Goal: Task Accomplishment & Management: Complete application form

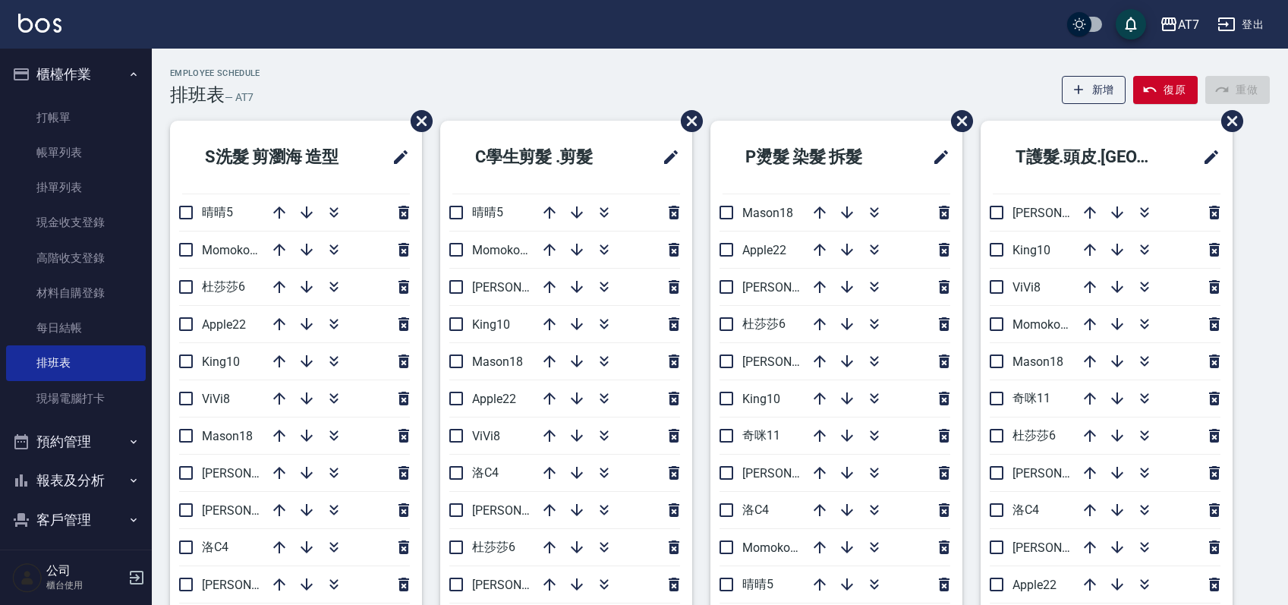
scroll to position [101, 0]
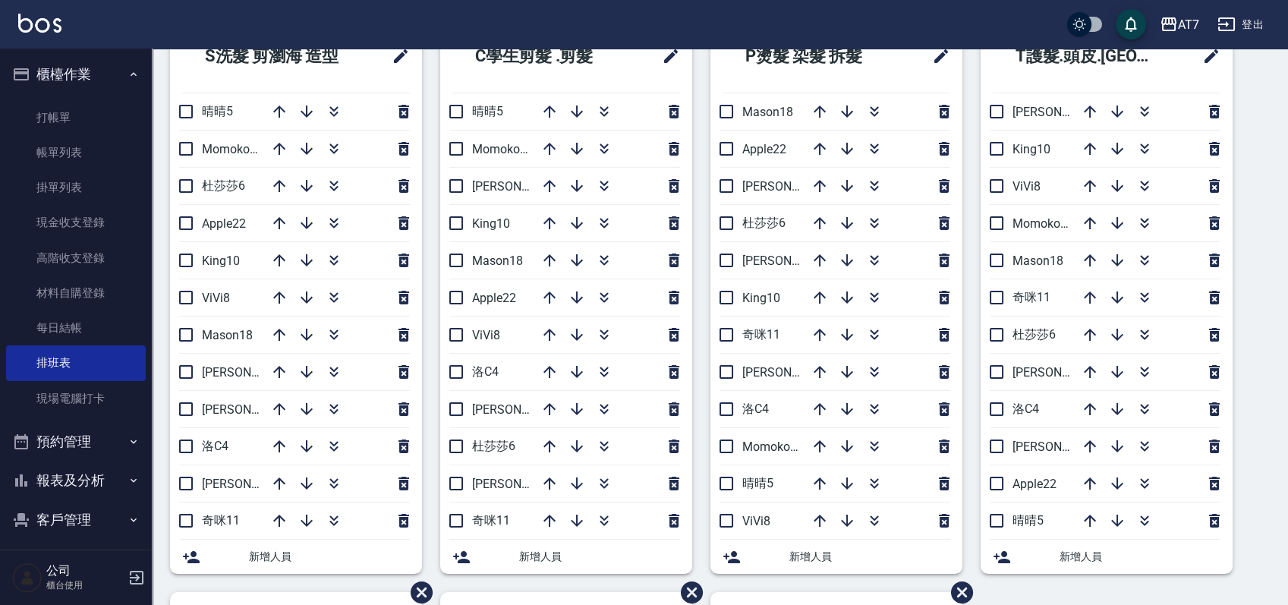
click at [1256, 404] on div "S洗髮 剪瀏海 造型 晴晴5 Momoko12 杜莎莎6 Apple22 King10 ViVi8 Mason18 郭郭9 泰拉7 洛C4 伊蕾2 奇咪11 …" at bounding box center [711, 592] width 1118 height 1144
click at [1271, 429] on div "Employee Schedule 排班表 — AT7 新增 復原 重做 S洗髮 剪瀏海 造型 晴晴5 Momoko12 杜莎莎6 Apple22 King1…" at bounding box center [720, 565] width 1136 height 1197
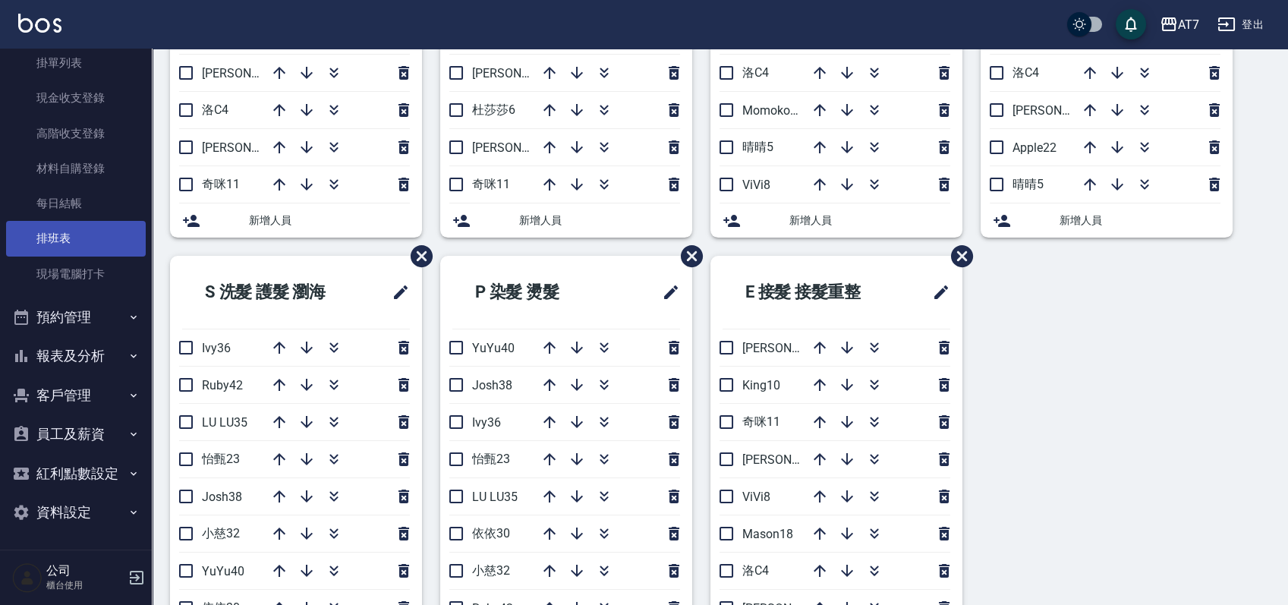
scroll to position [663, 0]
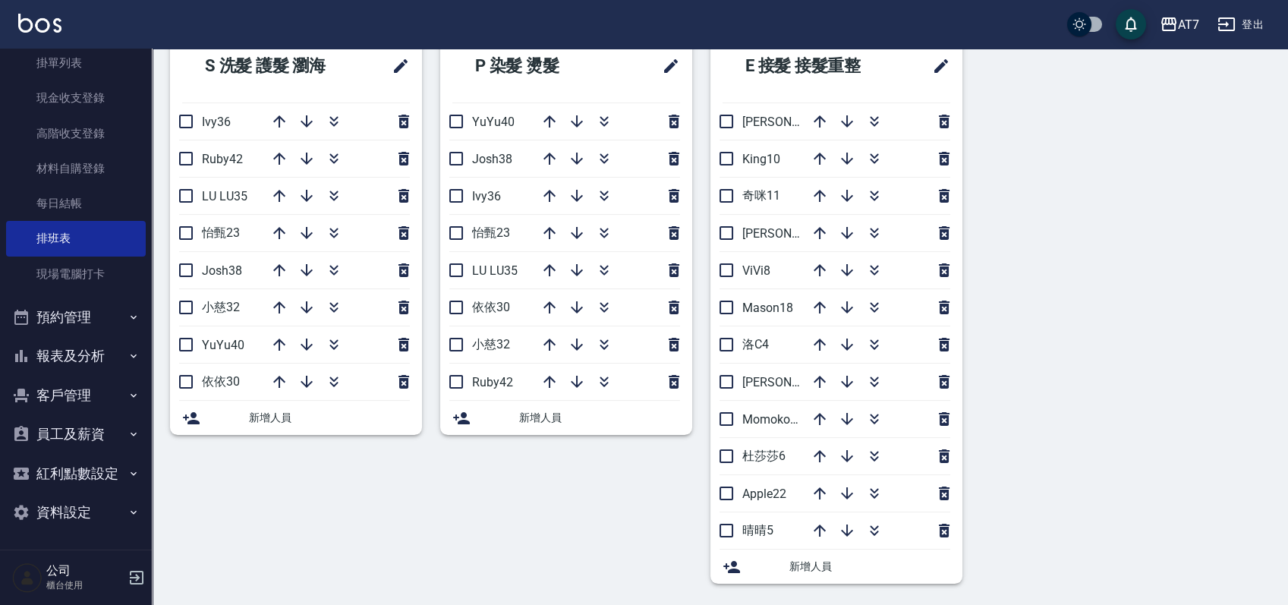
click at [68, 436] on button "員工及薪資" at bounding box center [76, 433] width 140 height 39
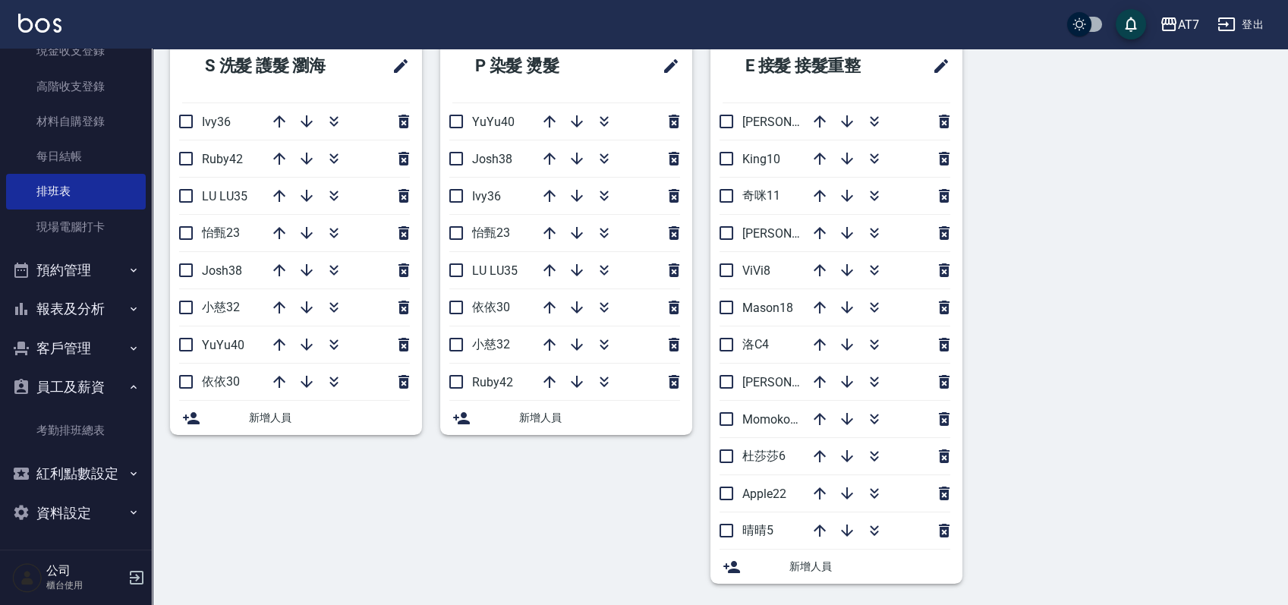
click at [91, 382] on button "員工及薪資" at bounding box center [76, 386] width 140 height 39
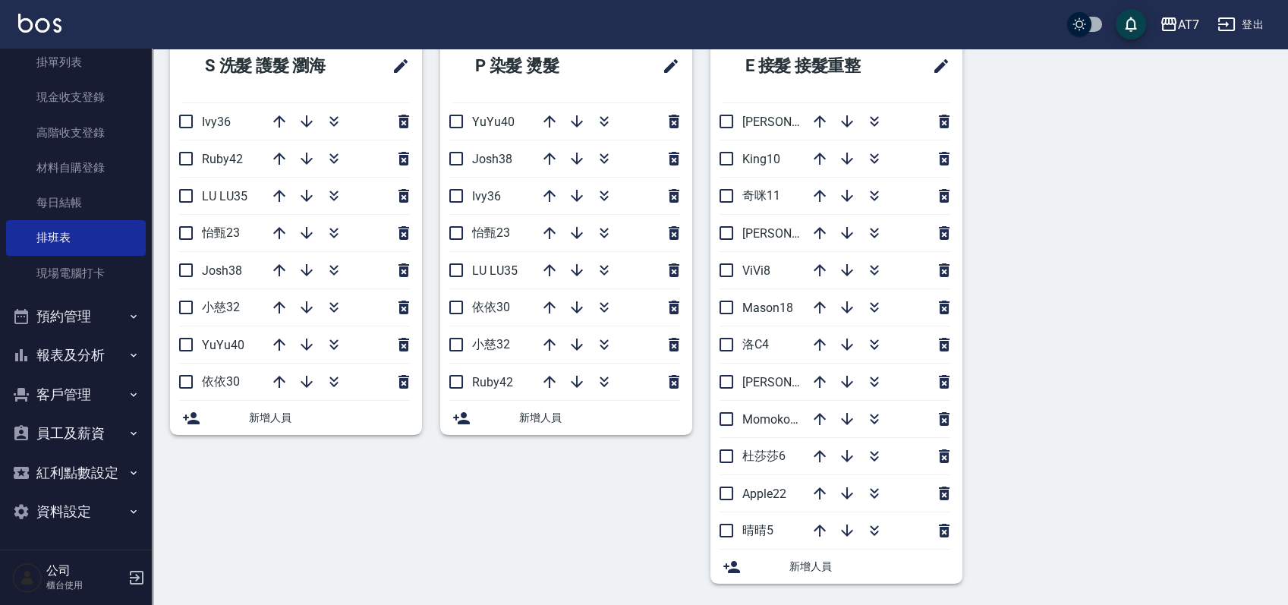
scroll to position [124, 0]
click at [70, 464] on button "紅利點數設定" at bounding box center [76, 473] width 140 height 39
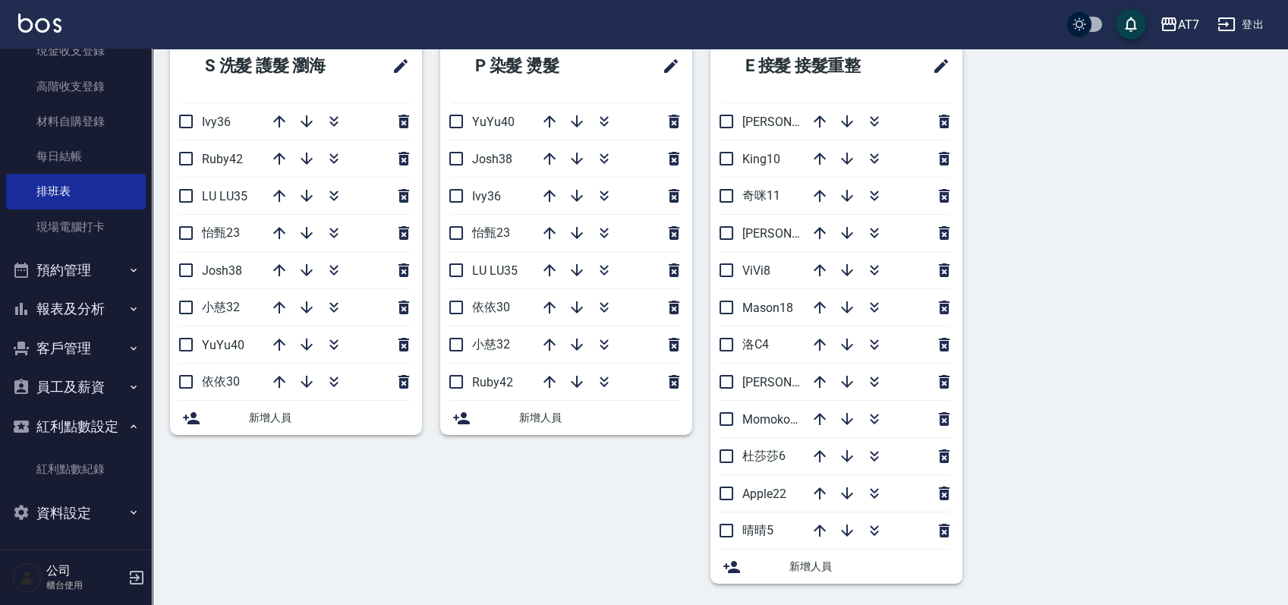
click at [87, 423] on button "紅利點數設定" at bounding box center [76, 426] width 140 height 39
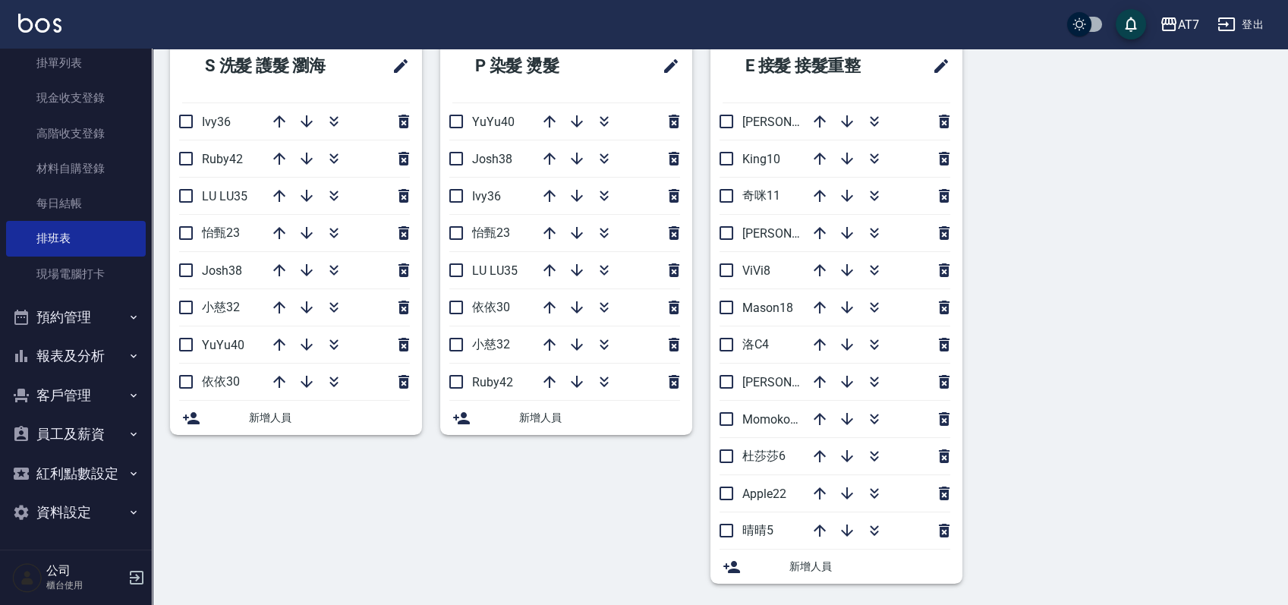
scroll to position [0, 0]
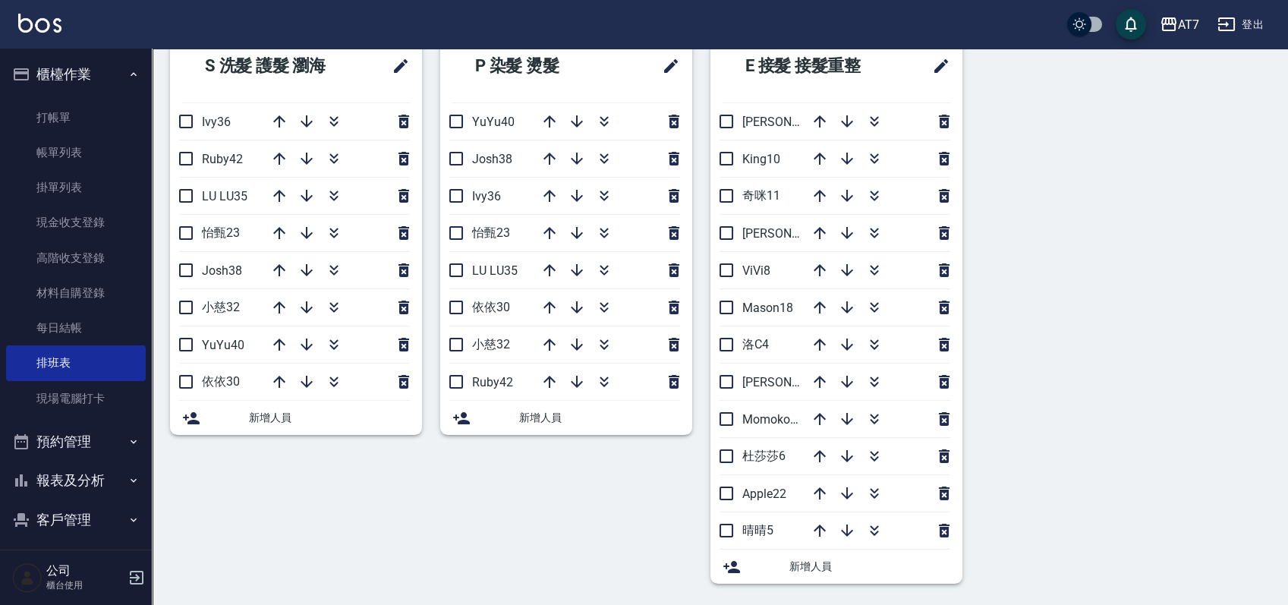
click at [113, 59] on button "櫃檯作業" at bounding box center [76, 74] width 140 height 39
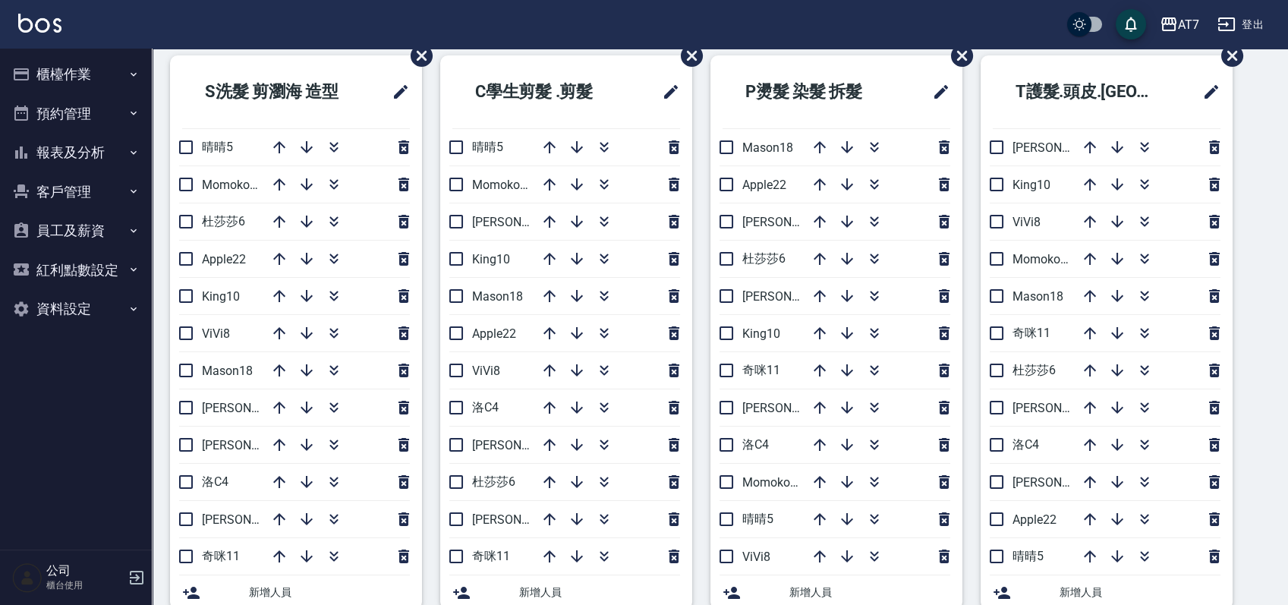
scroll to position [77, 0]
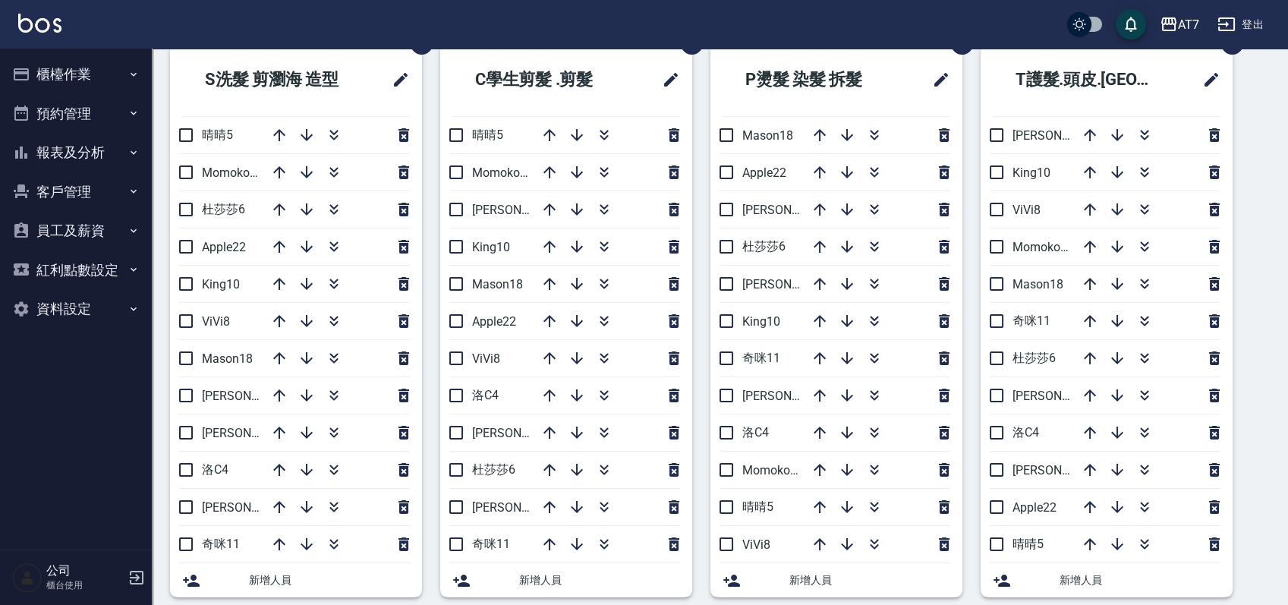
click at [1267, 376] on div "S洗髮 剪瀏海 造型 晴晴5 Momoko12 杜莎莎6 Apple22 King10 ViVi8 Mason18 郭郭9 泰拉7 洛C4 伊蕾2 奇咪11 …" at bounding box center [711, 615] width 1118 height 1144
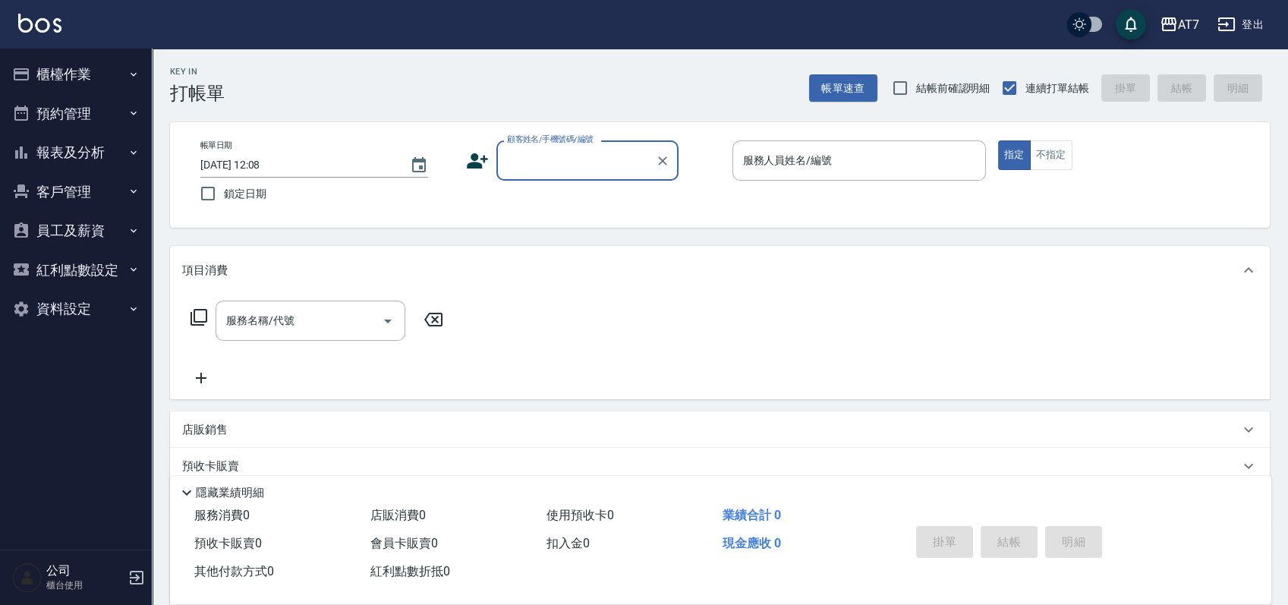
click at [599, 146] on div "顧客姓名/手機號碼/編號" at bounding box center [587, 160] width 182 height 40
type input "公司/公司15500/15500"
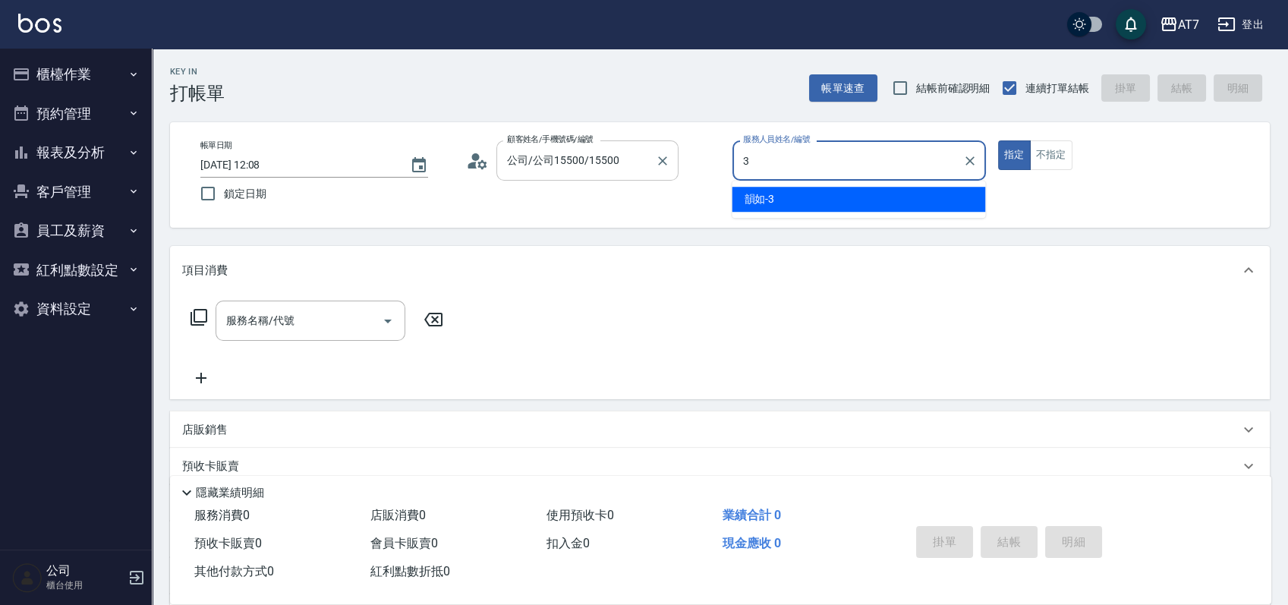
type input "3"
type button "true"
type input "韻如-3"
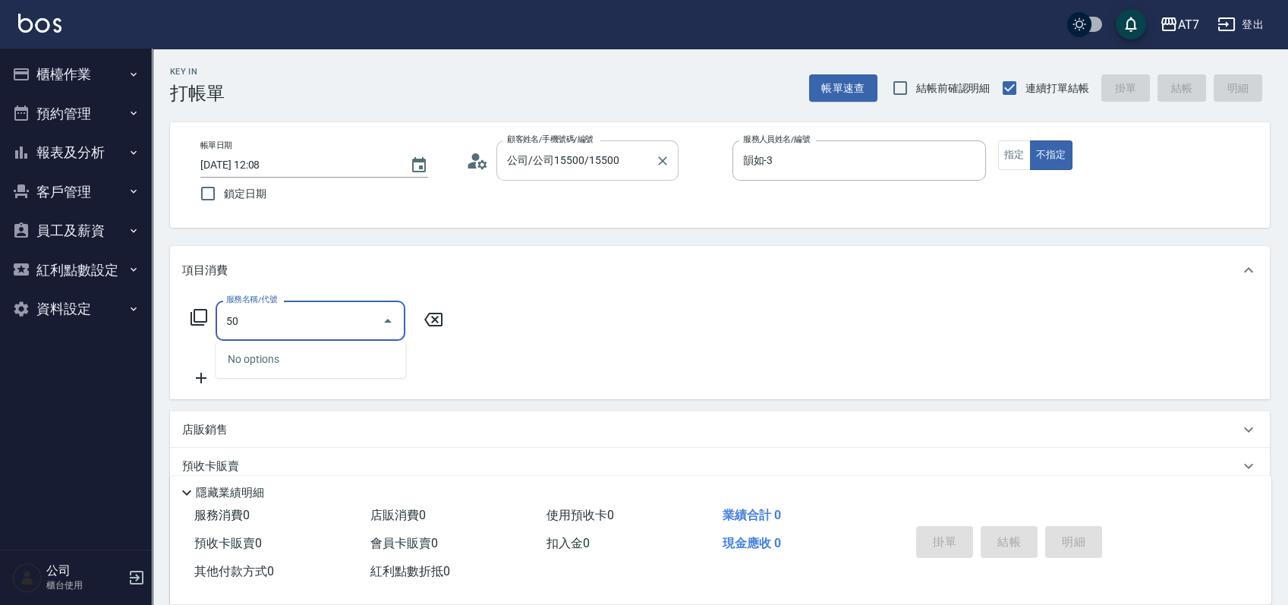
type input "500"
type input "30"
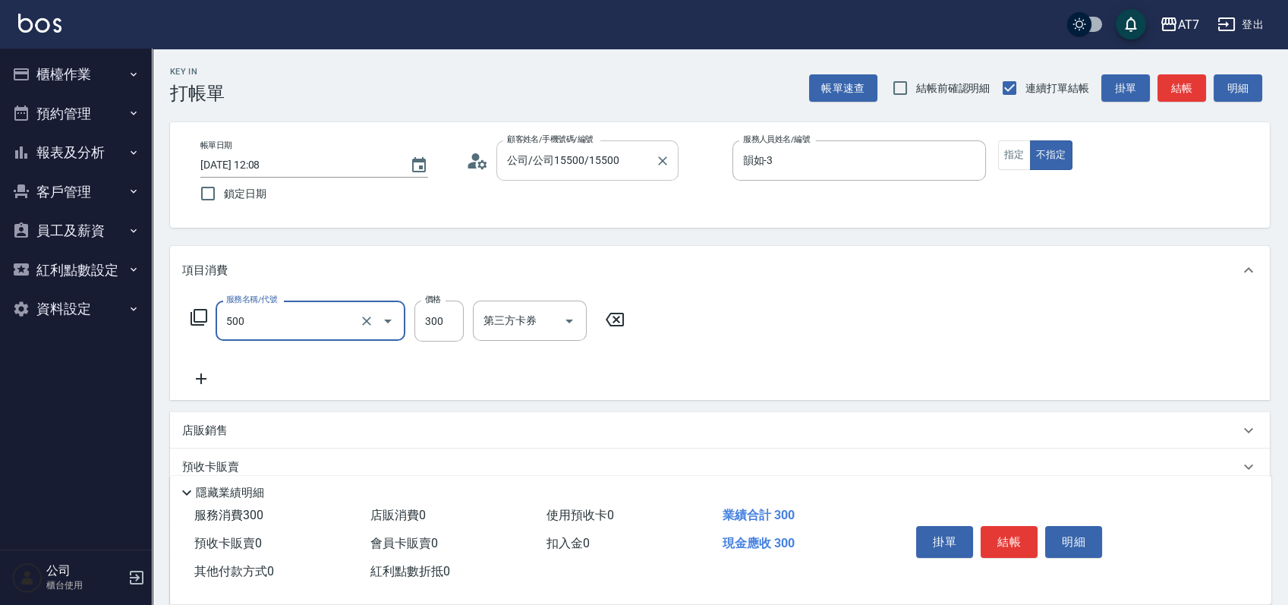
type input "洗髮(500)"
type input "2"
type input "0"
type input "250"
type input "20"
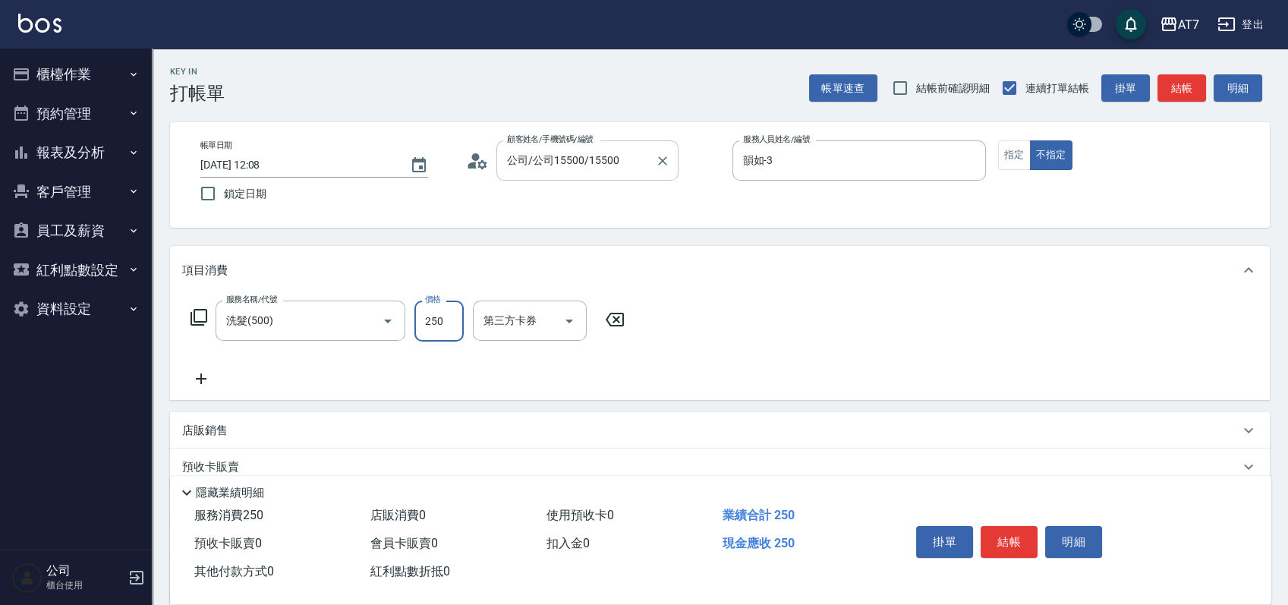
type input "250"
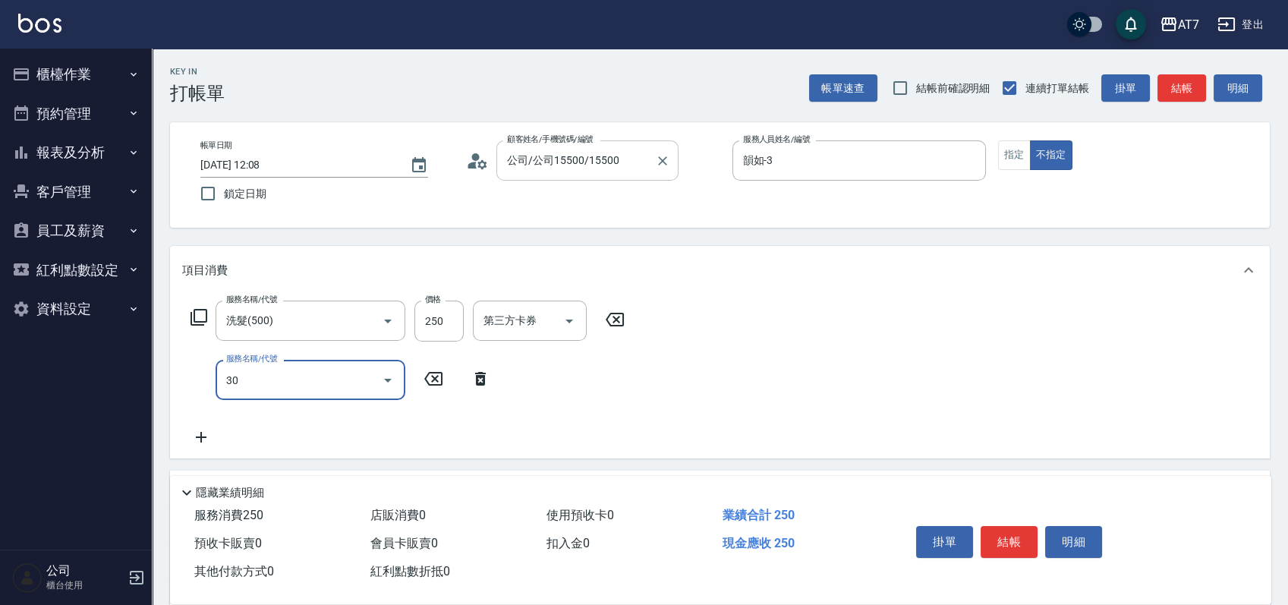
type input "302"
type input "60"
type input "剪髮(302)"
click at [1025, 540] on button "結帳" at bounding box center [1009, 542] width 57 height 32
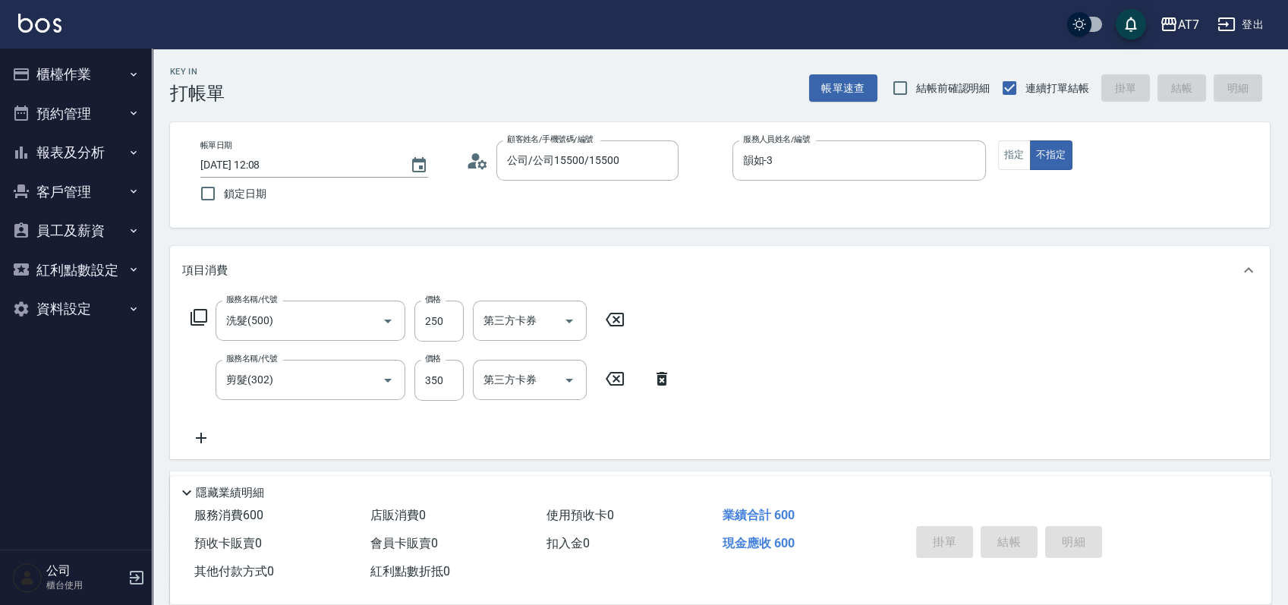
type input "[DATE] 12:28"
type input "0"
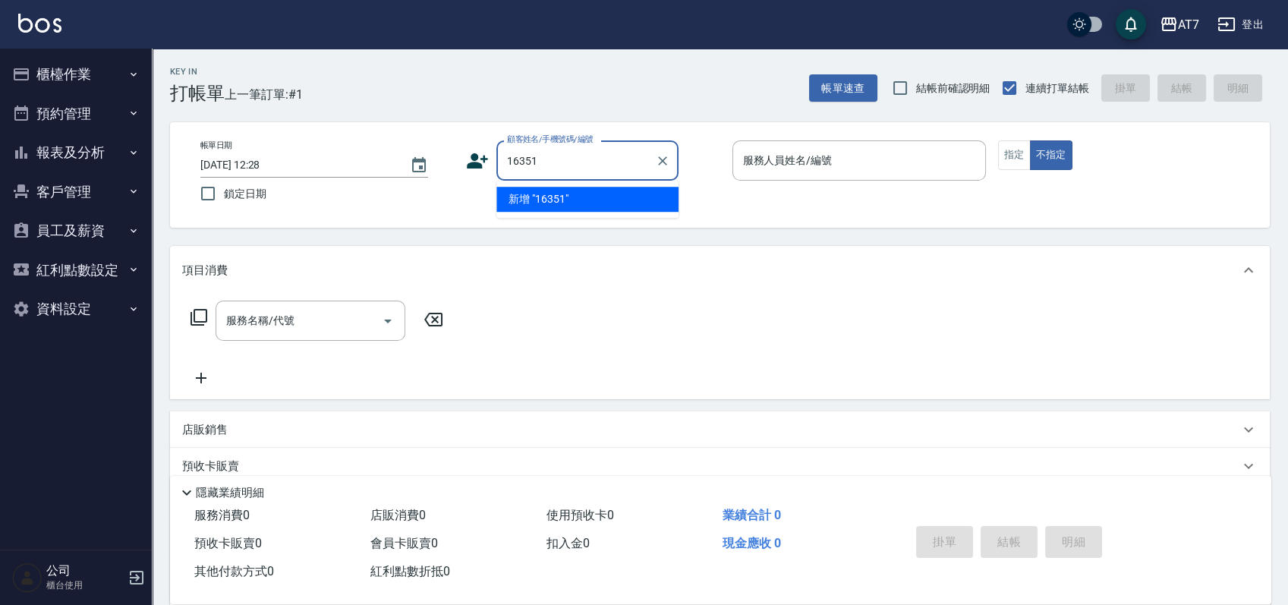
type input "16351"
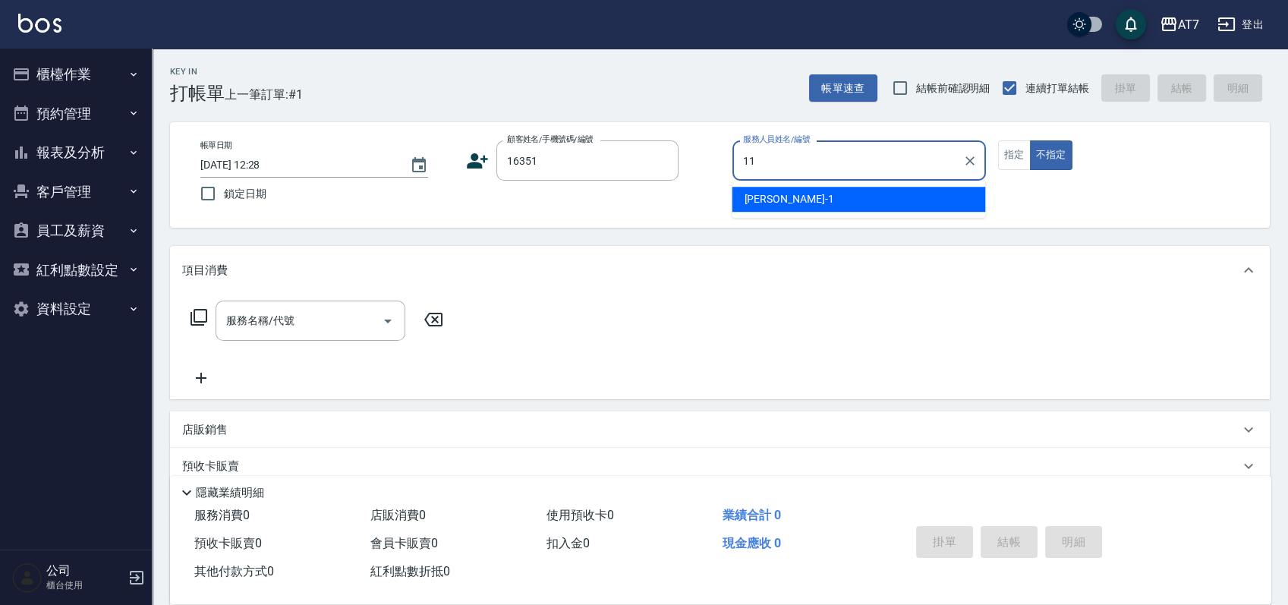
type input "奇咪-11"
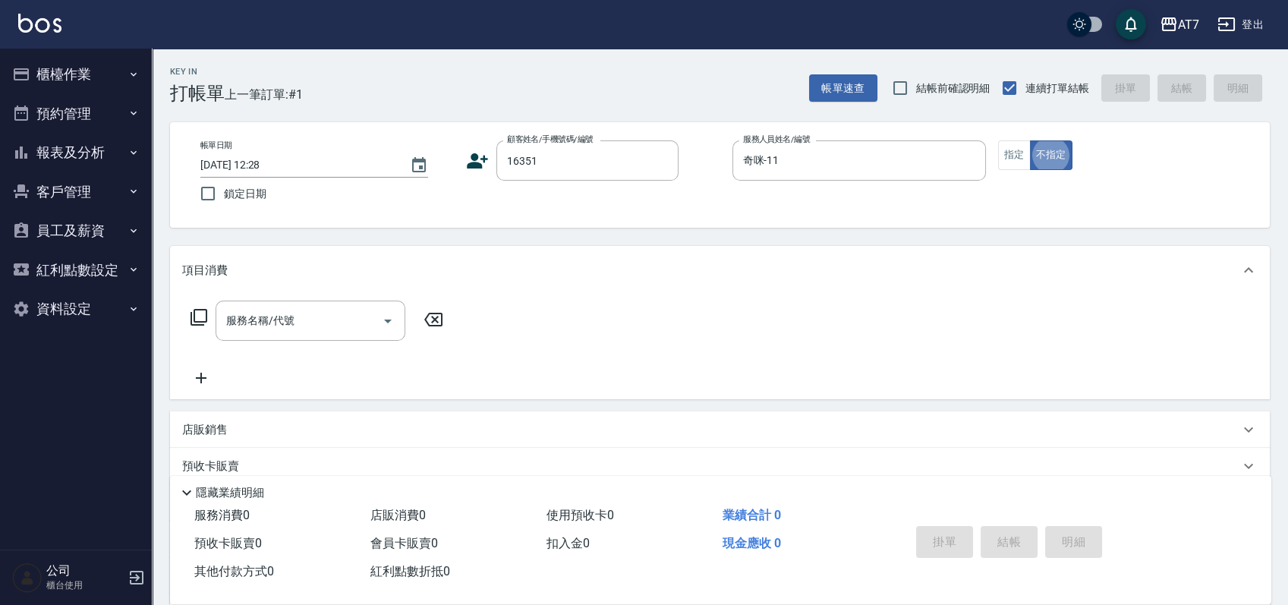
type button "false"
type input "公司/公司16351/16351"
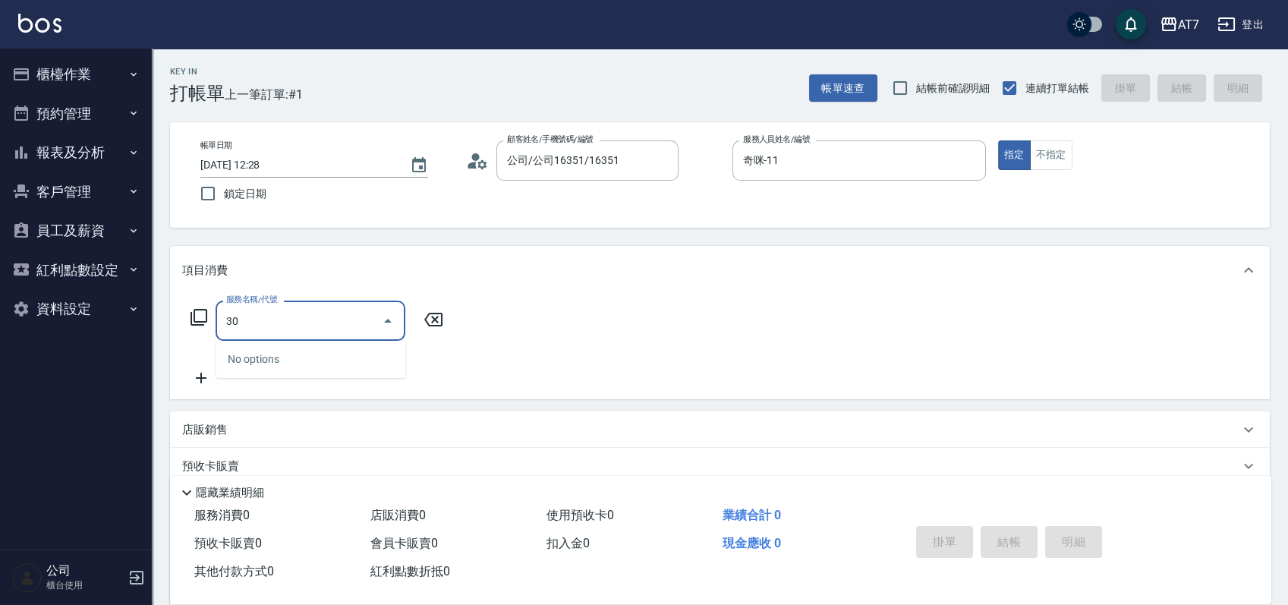
type input "302"
type input "30"
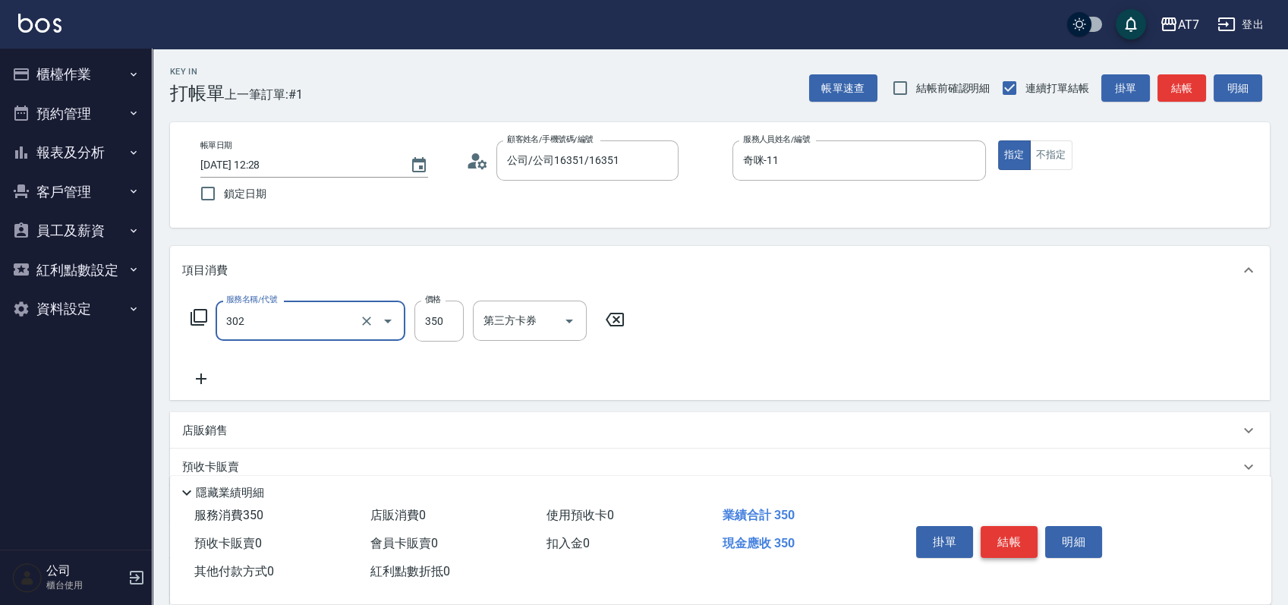
type input "剪髮(302)"
click at [1004, 533] on button "結帳" at bounding box center [1009, 542] width 57 height 32
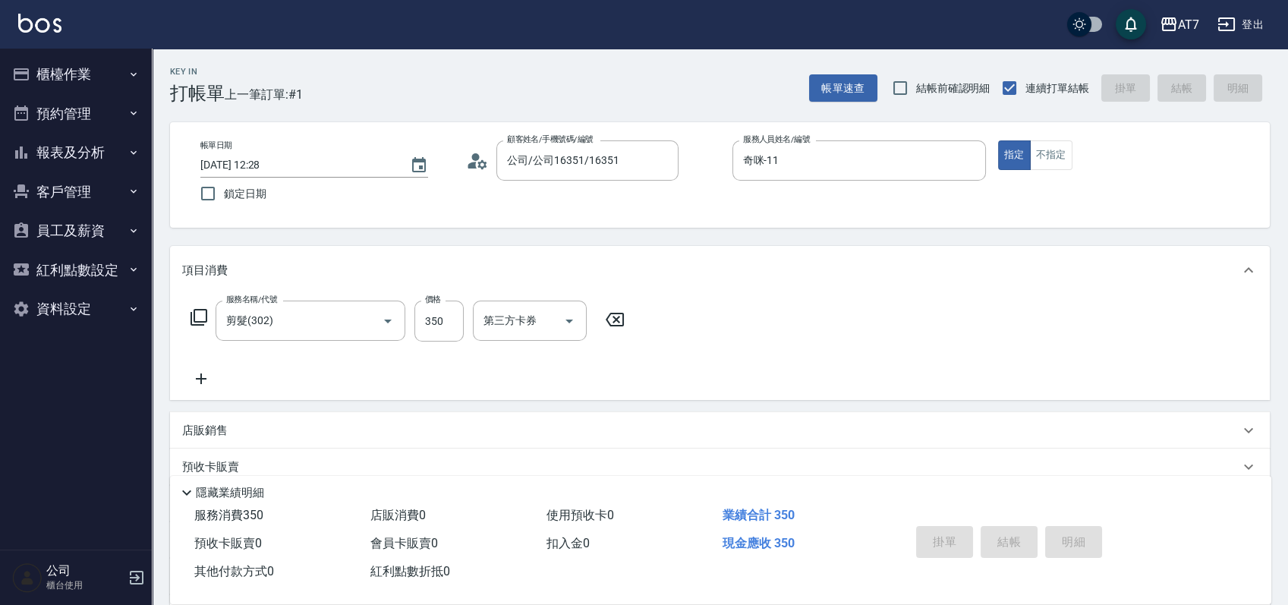
type input "[DATE] 12:29"
type input "0"
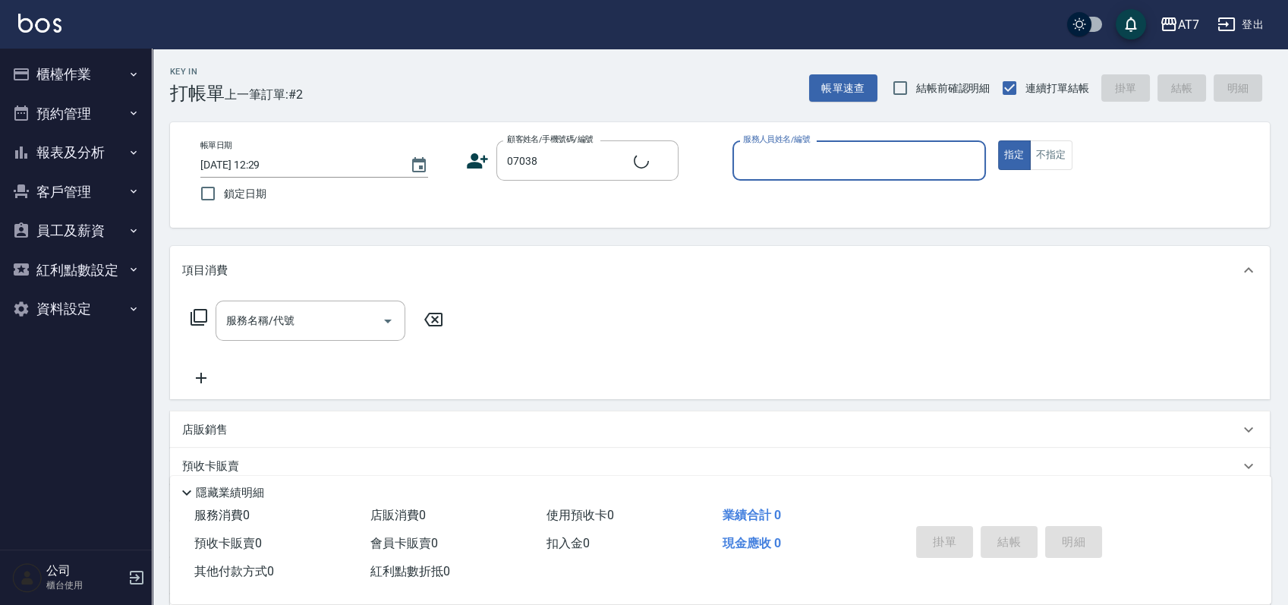
type input "公司/公司07038/07038"
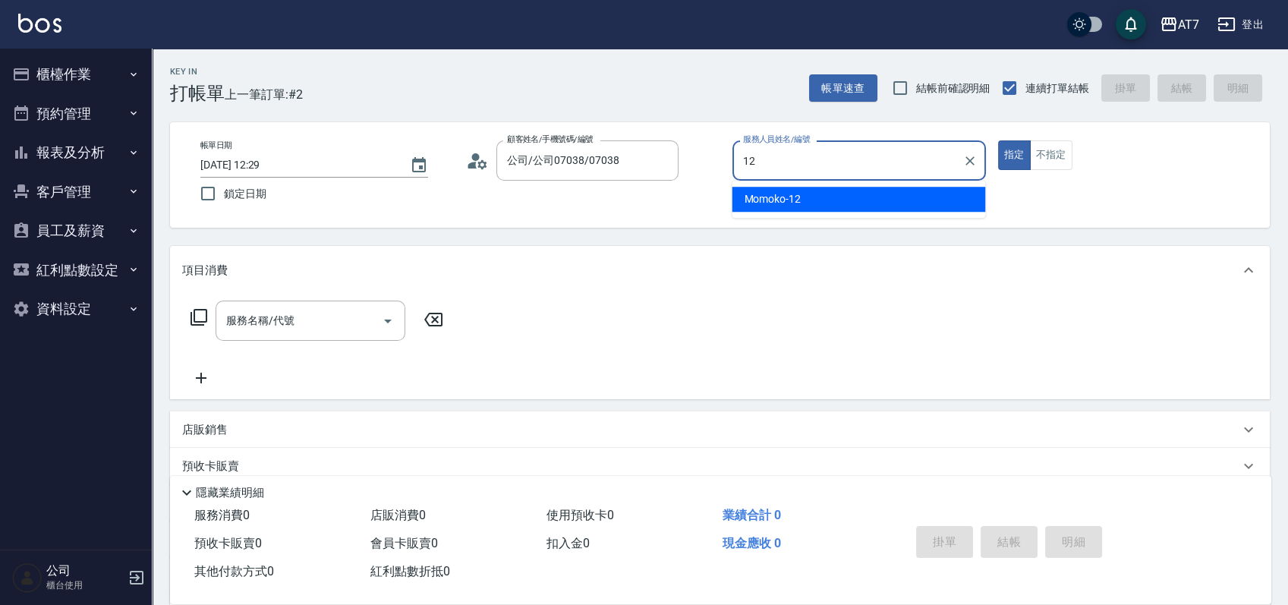
type input "Momoko-12"
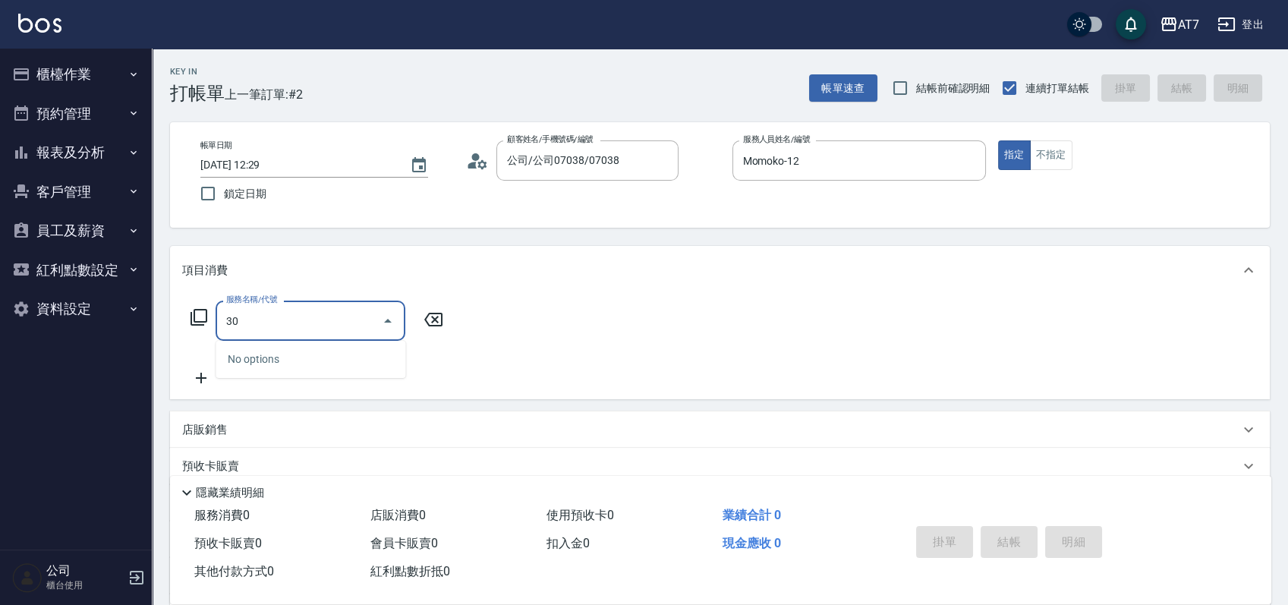
type input "304"
type input "40"
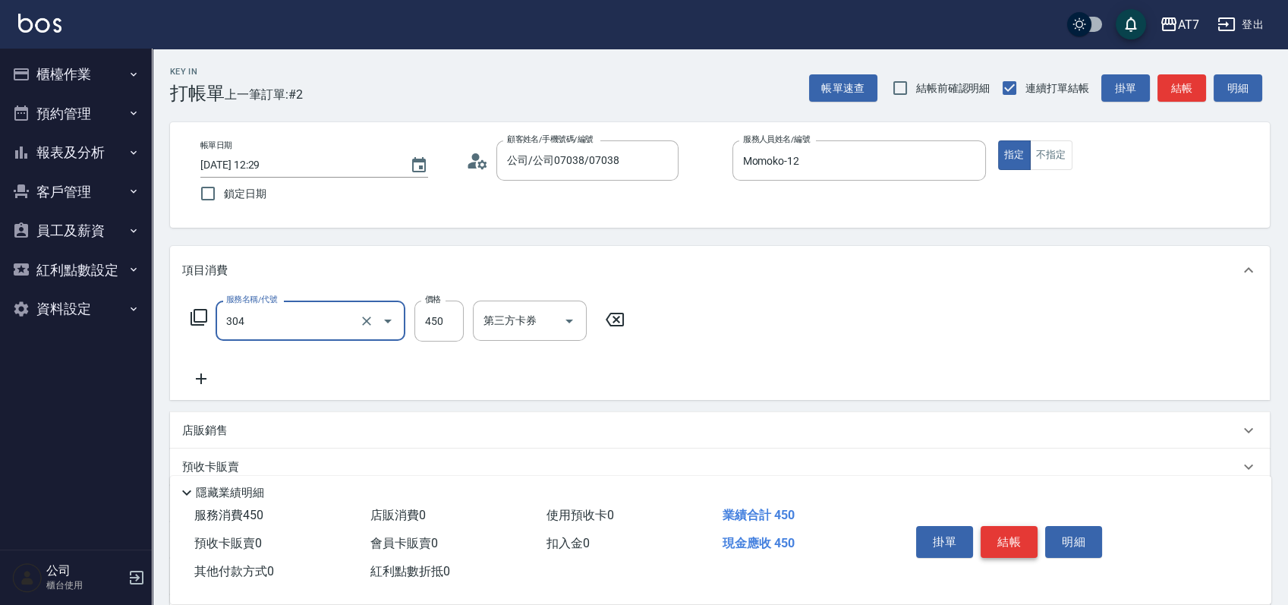
type input "A+級剪髮(304)"
click at [1004, 533] on button "結帳" at bounding box center [1009, 542] width 57 height 32
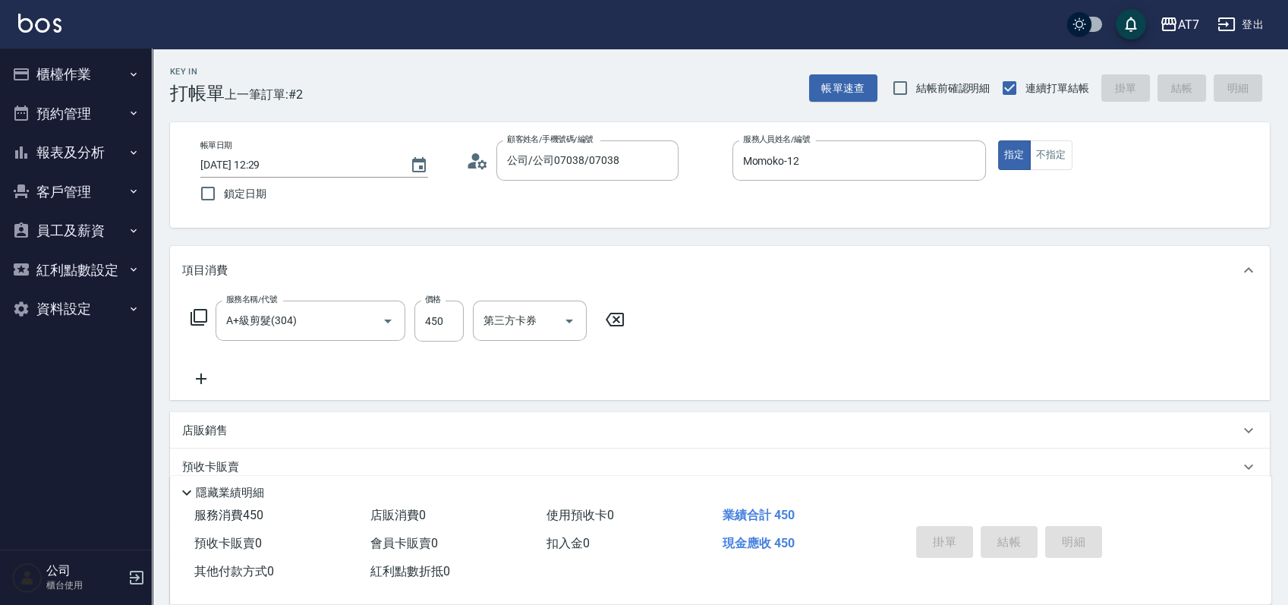
type input "0"
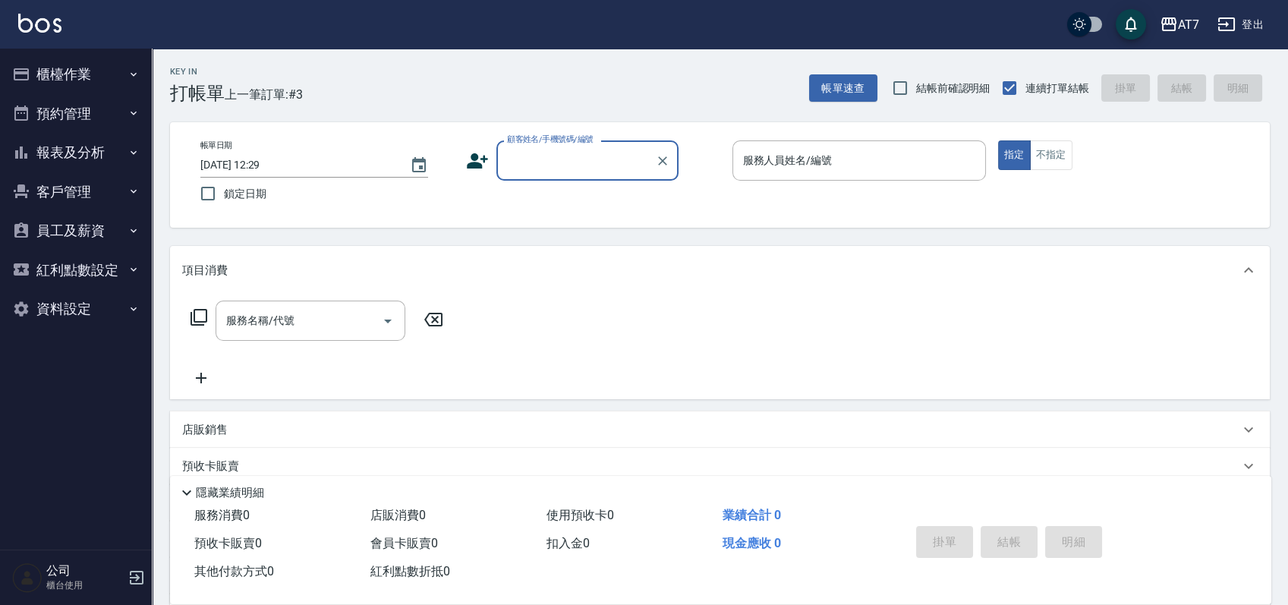
click at [693, 173] on div "顧客姓名/手機號碼/編號 顧客姓名/手機號碼/編號" at bounding box center [592, 160] width 253 height 40
click at [562, 159] on input "顧客姓名/手機號碼/編號" at bounding box center [576, 160] width 146 height 27
type input "公司單/06120-1/06120"
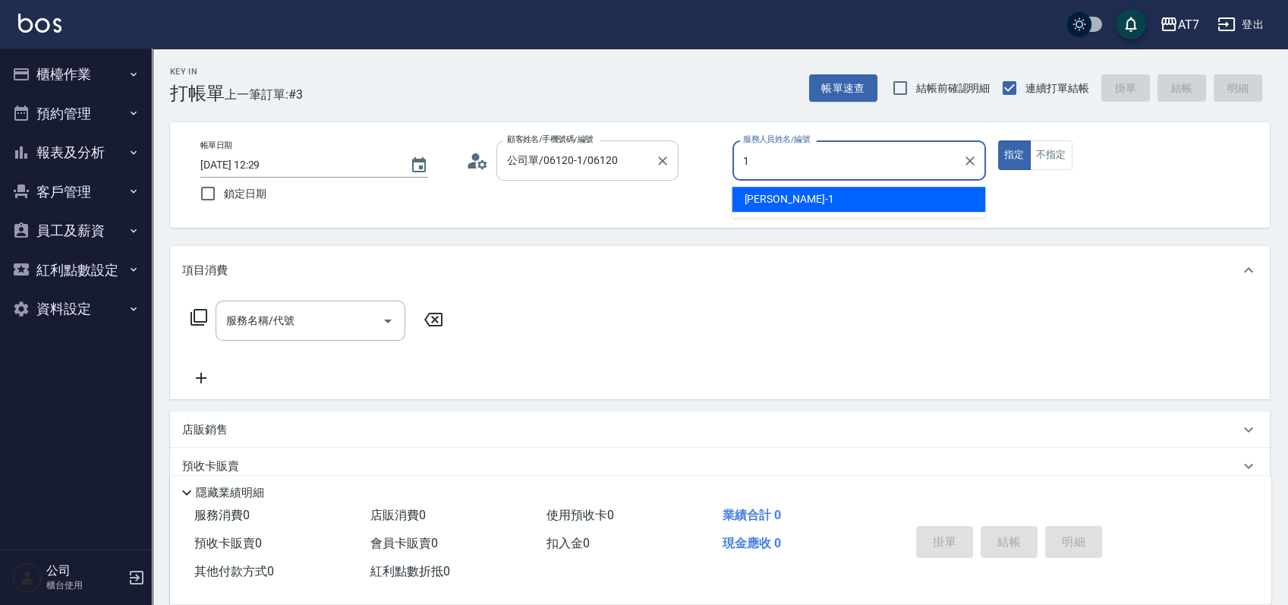
type input "[PERSON_NAME]-1"
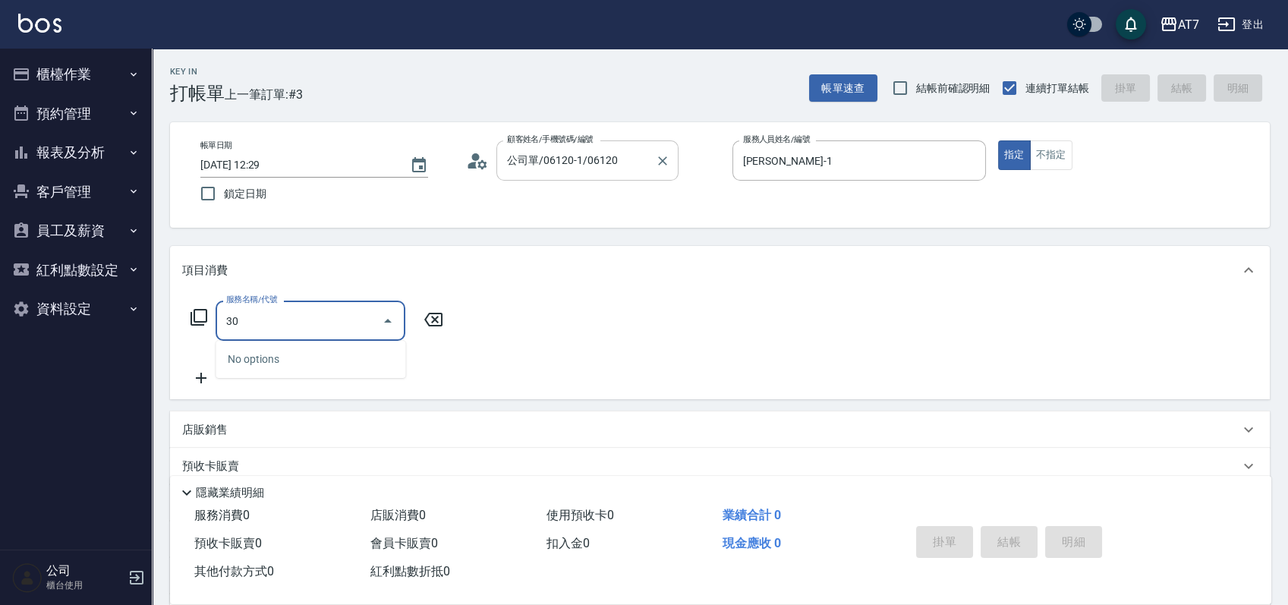
type input "302"
type input "30"
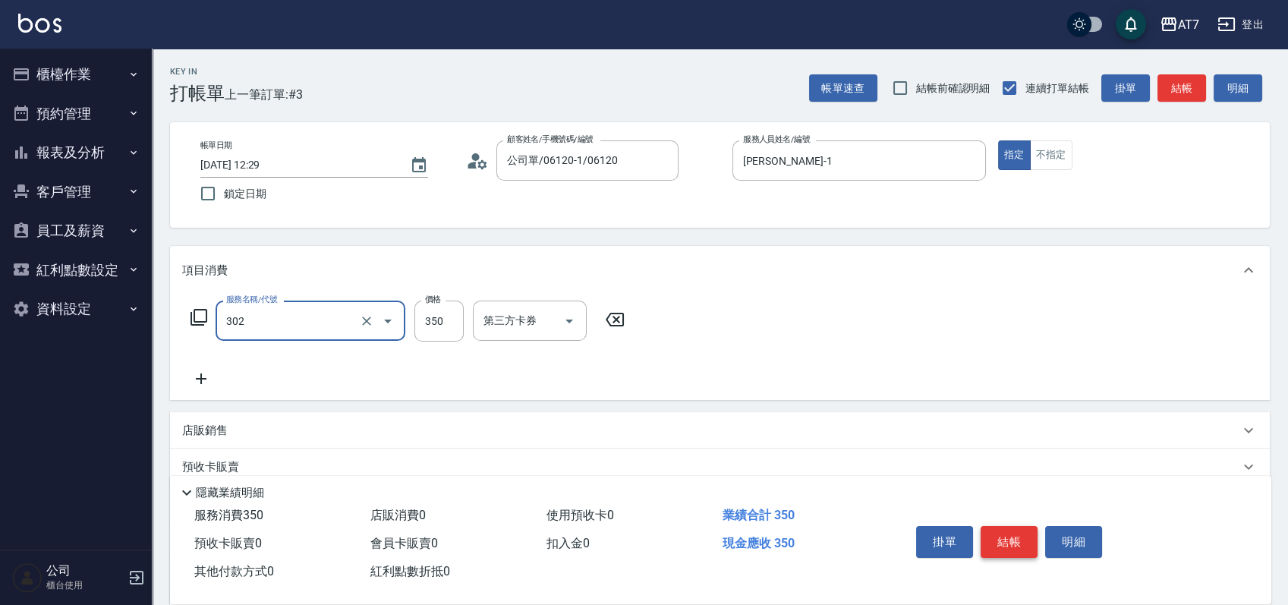
type input "剪髮(302)"
click at [1014, 536] on button "結帳" at bounding box center [1009, 542] width 57 height 32
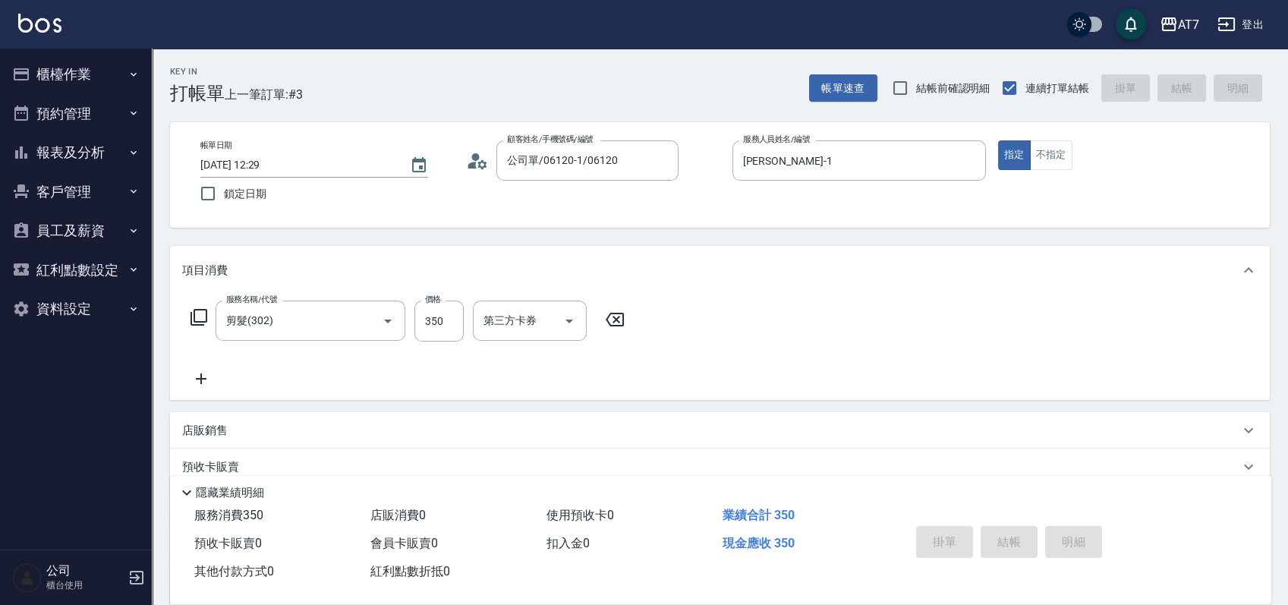
type input "[DATE] 12:37"
type input "0"
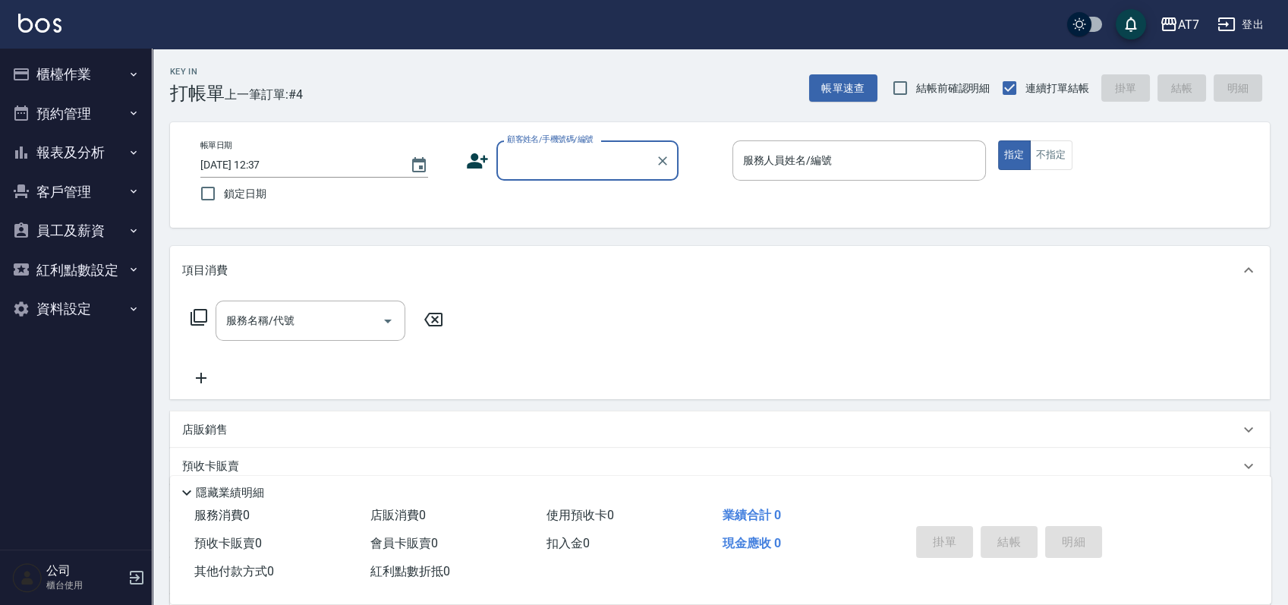
click at [704, 210] on div "帳單日期 [DATE] 12:37 鎖定日期 顧客姓名/手機號碼/編號 顧客姓名/手機號碼/編號 服務人員姓名/編號 服務人員姓名/編號 指定 不指定" at bounding box center [720, 174] width 1100 height 105
click at [544, 155] on input "顧客姓名/手機號碼/編號" at bounding box center [576, 160] width 146 height 27
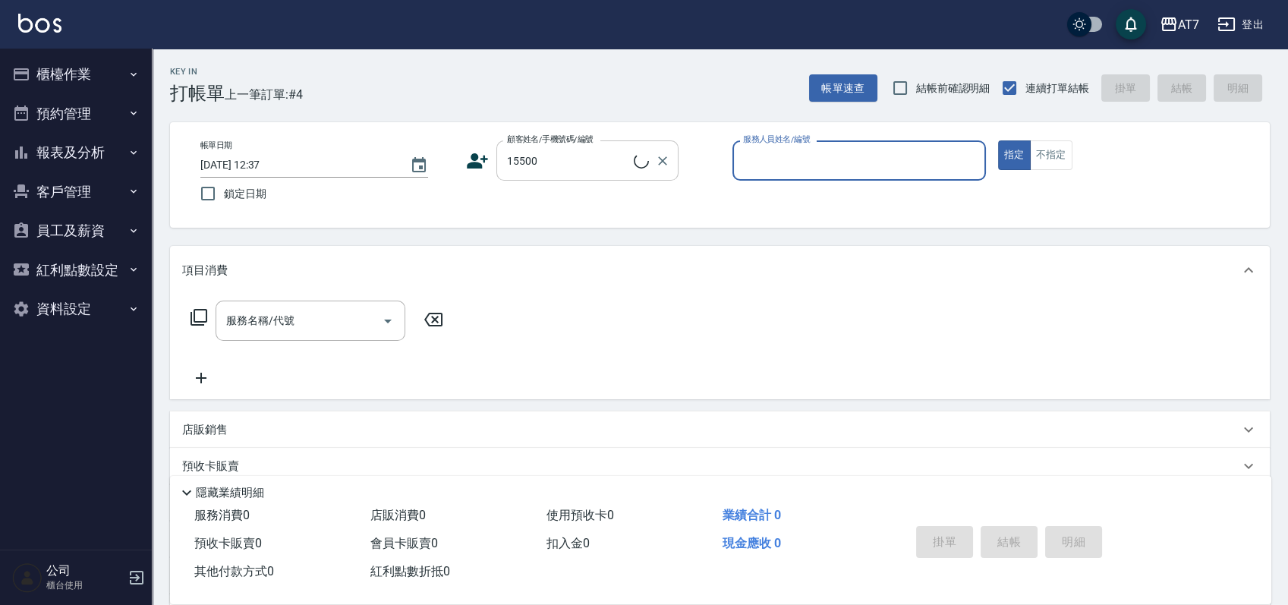
type input "公司/公司15500/15500"
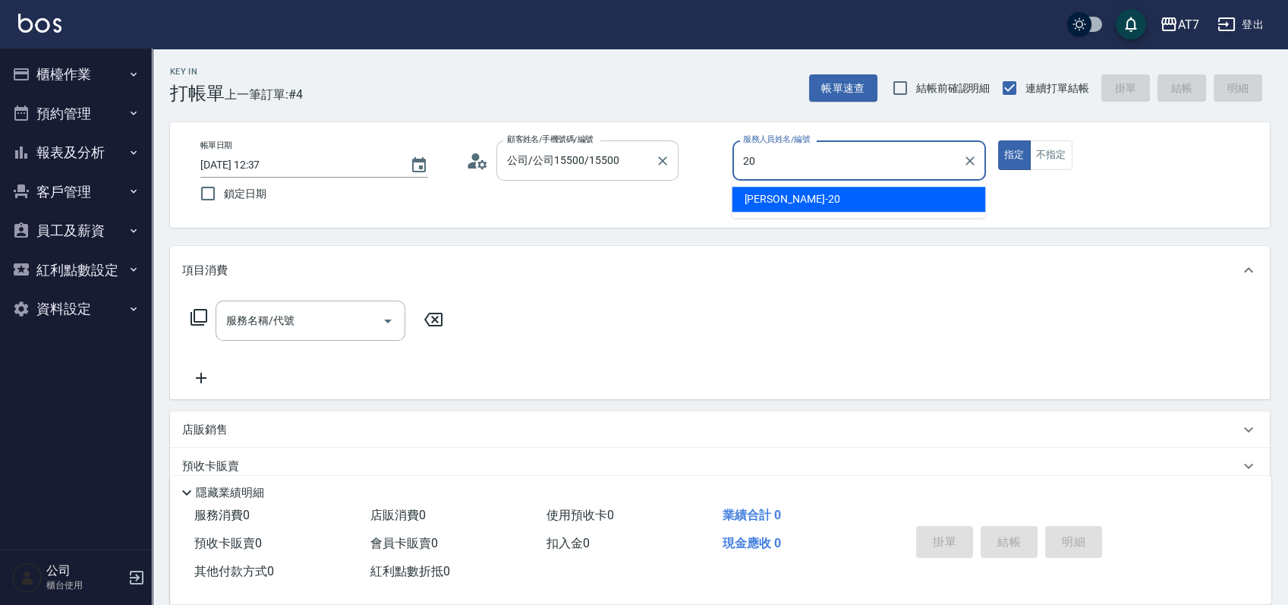
type input "妮可-20"
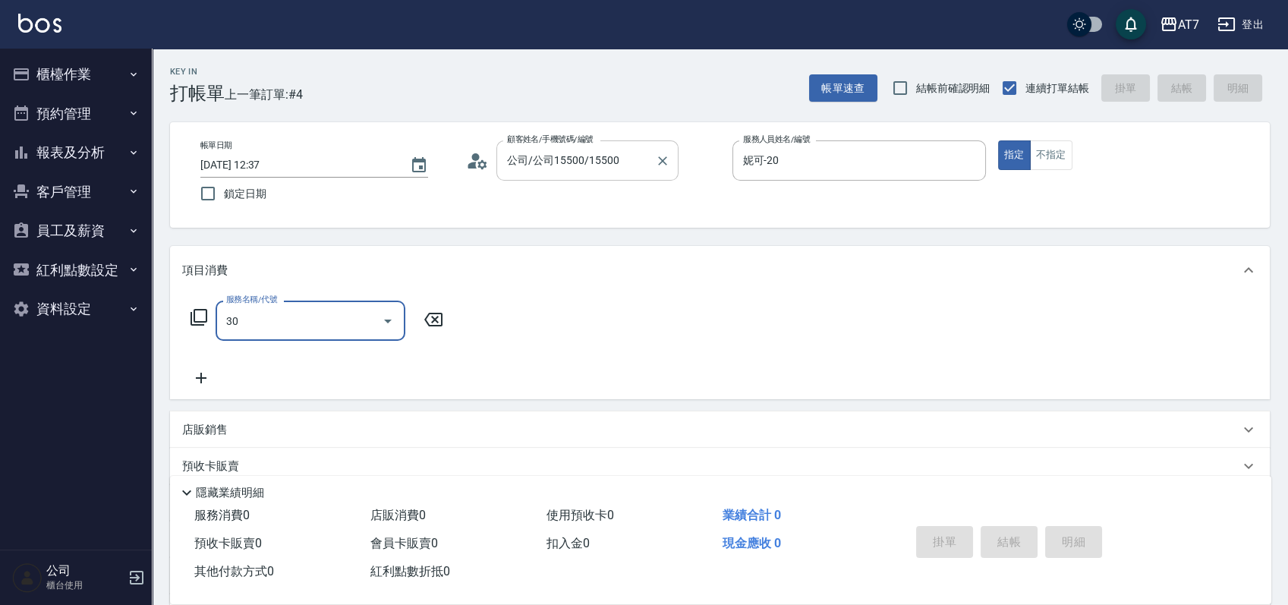
type input "302"
type input "30"
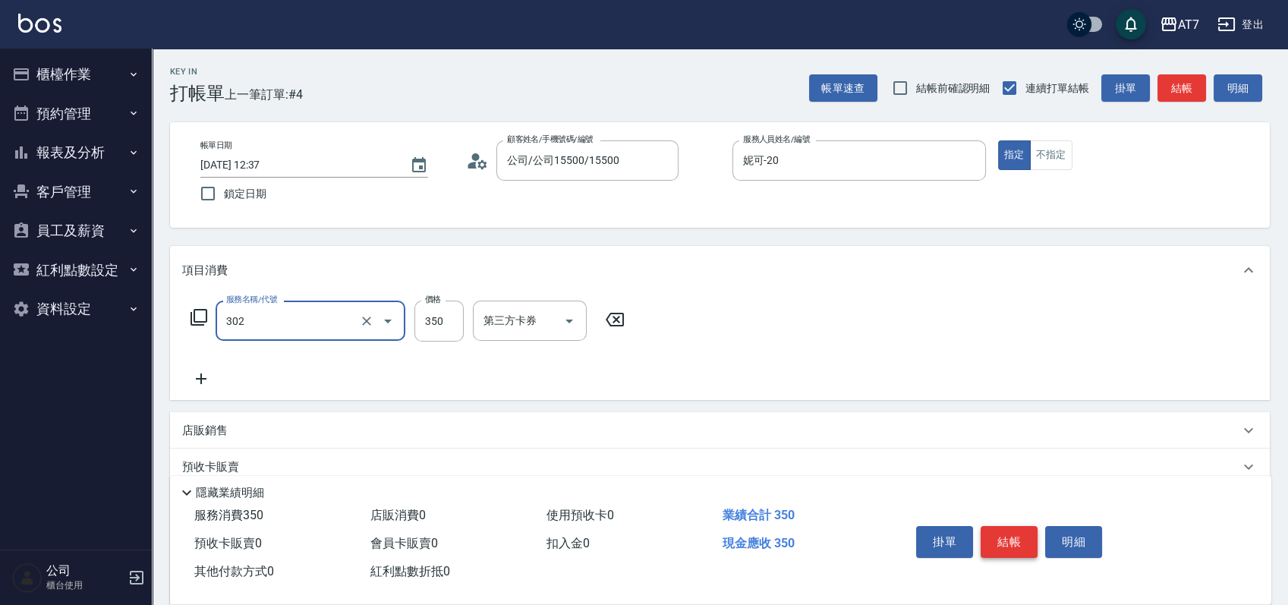
type input "剪髮(302)"
click at [996, 526] on button "結帳" at bounding box center [1009, 542] width 57 height 32
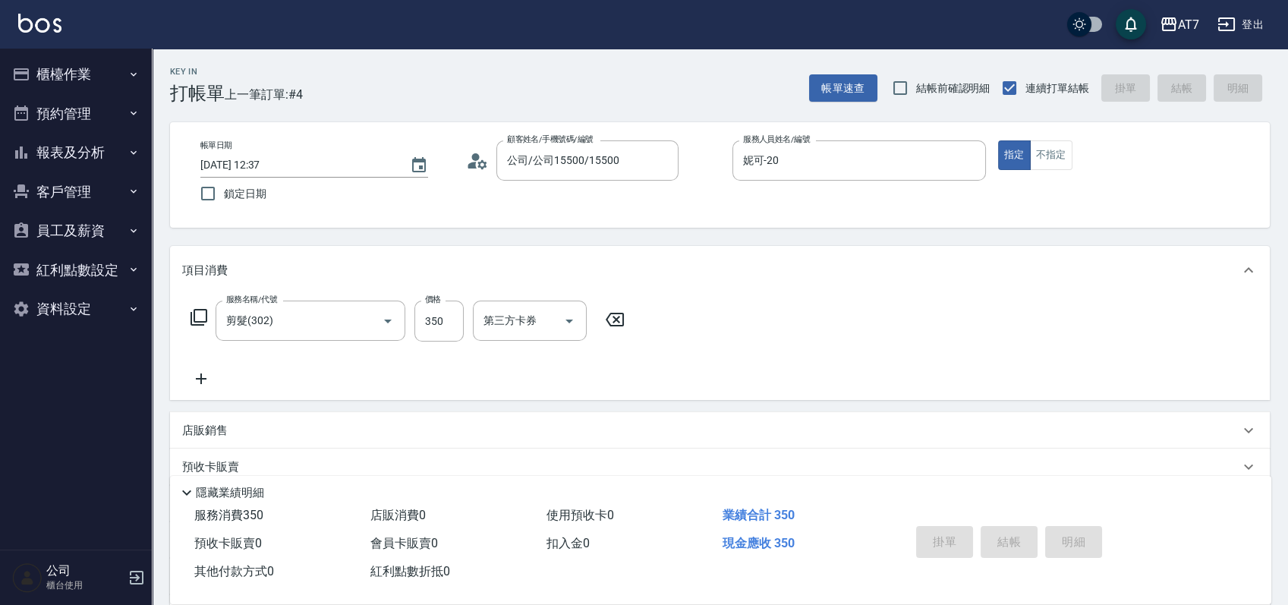
type input "[DATE] 12:41"
type input "0"
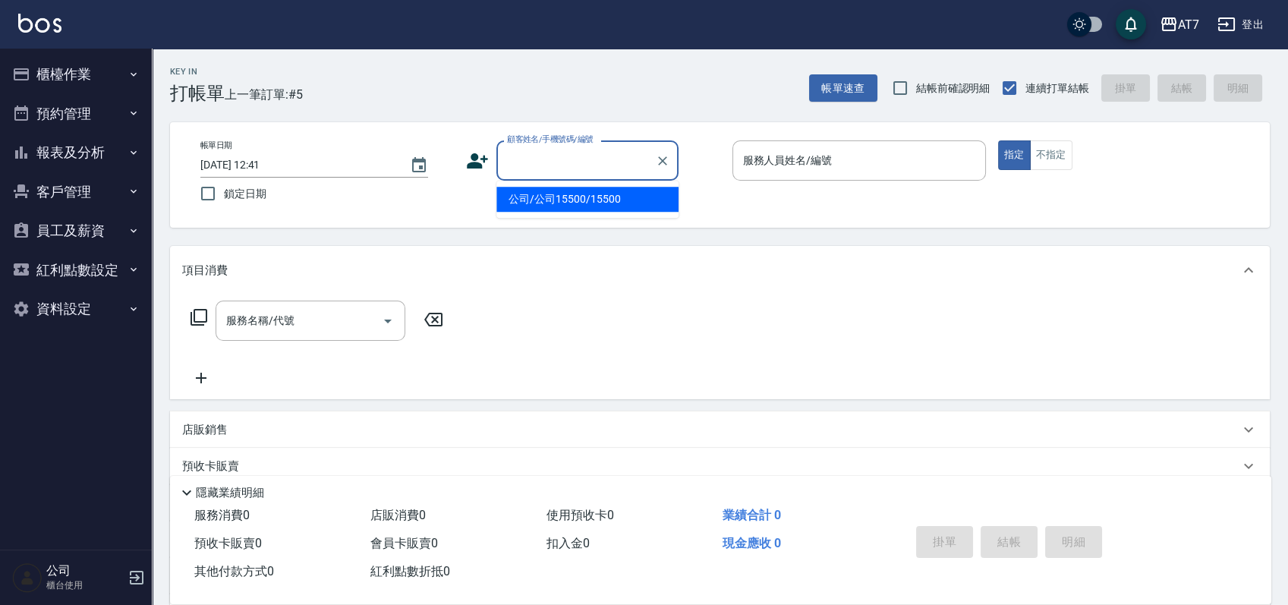
click at [581, 155] on input "顧客姓名/手機號碼/編號" at bounding box center [576, 160] width 146 height 27
type input "16351"
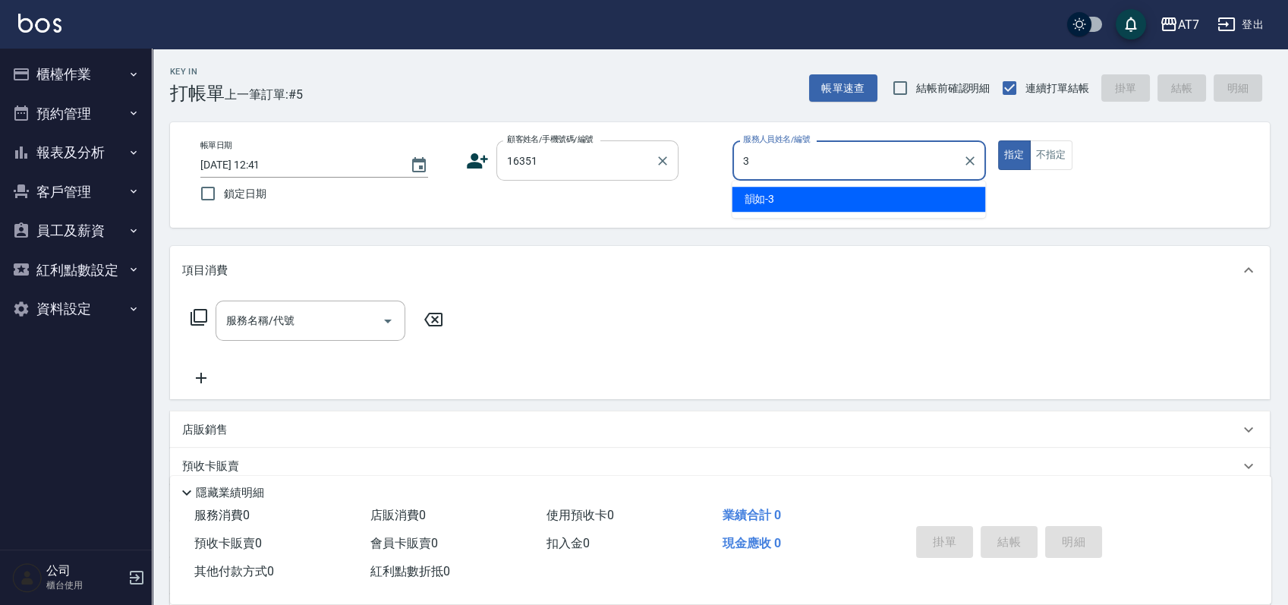
type input "韻如-3"
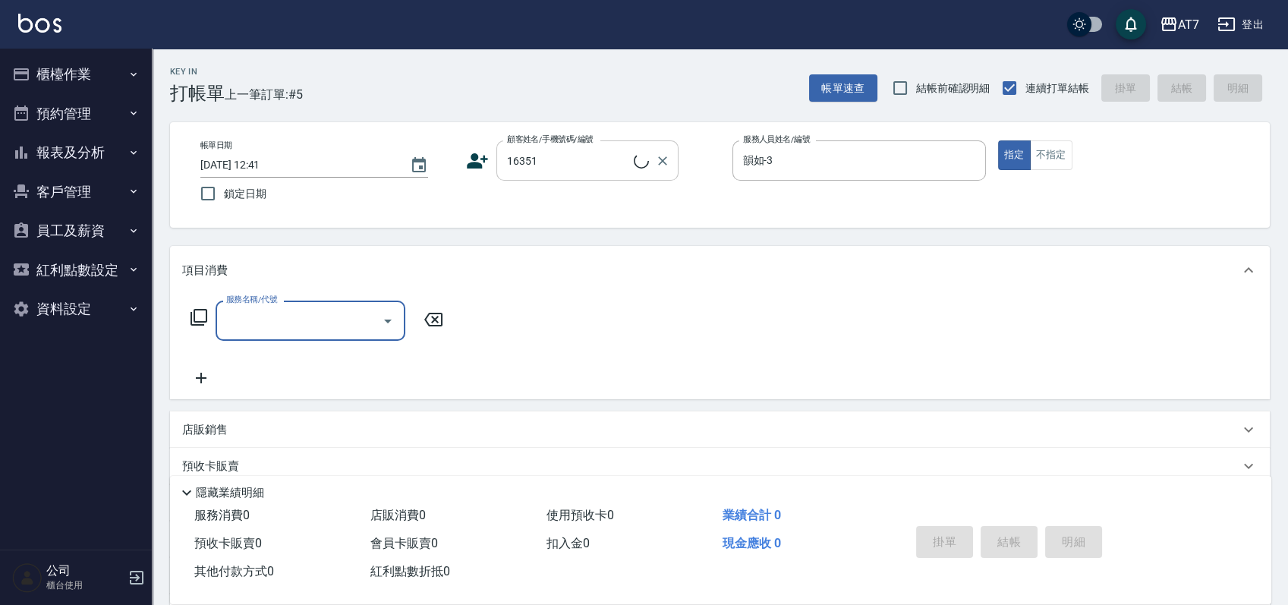
type input "5"
type input "公司/公司16351/16351"
type input "500"
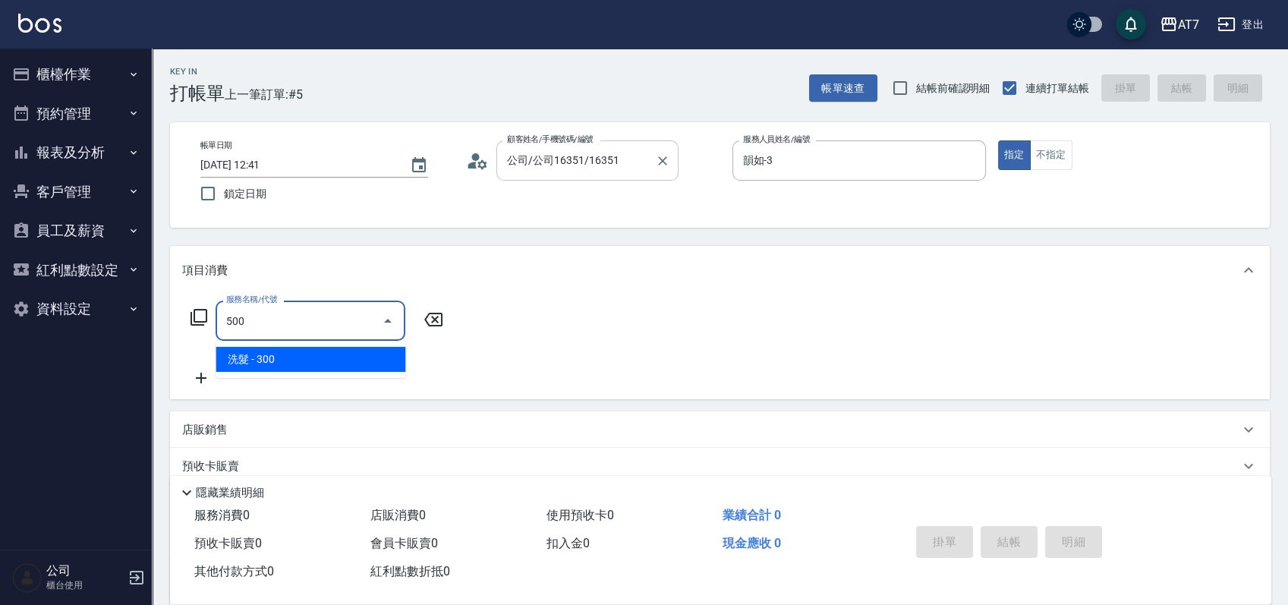
type input "30"
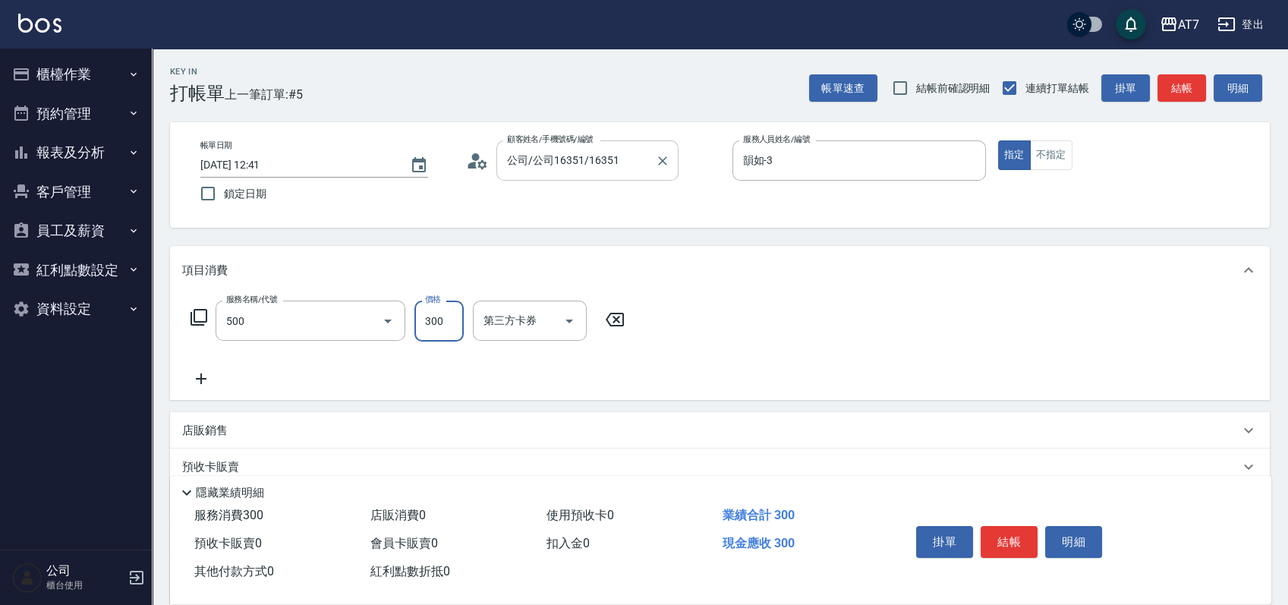
type input "洗髮(500)"
type input "0"
type input "25"
type input "20"
type input "250"
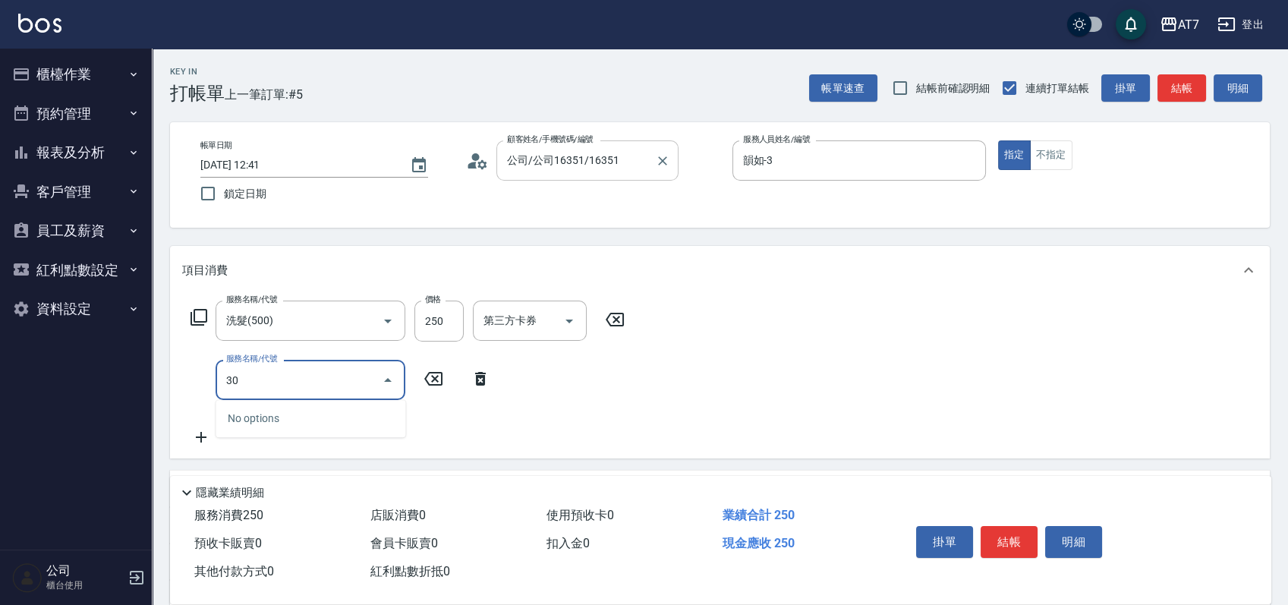
type input "302"
type input "60"
type input "剪髮(302)"
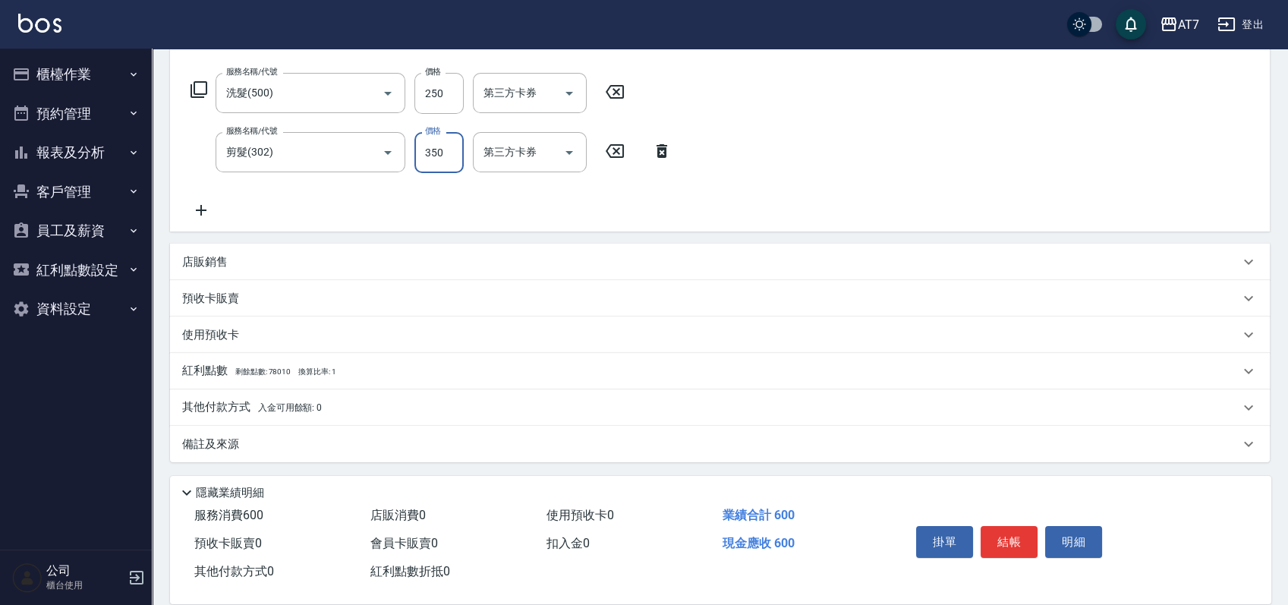
scroll to position [228, 0]
click at [634, 257] on div "店販銷售" at bounding box center [710, 261] width 1057 height 16
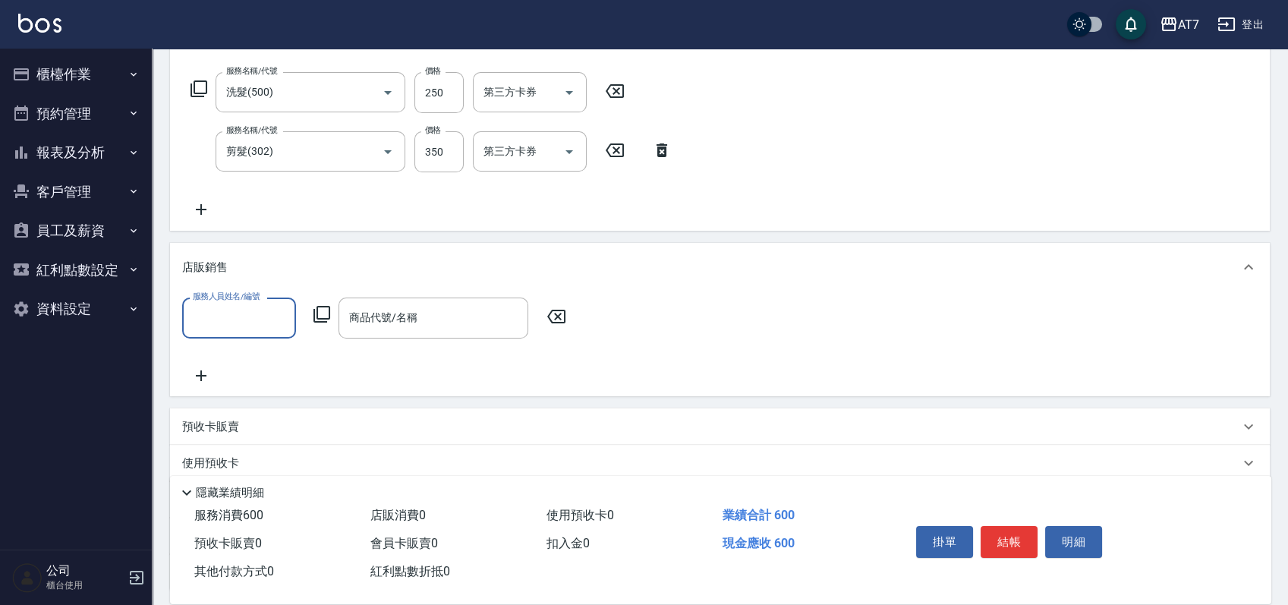
scroll to position [0, 0]
type input "韻如-3"
type input "z"
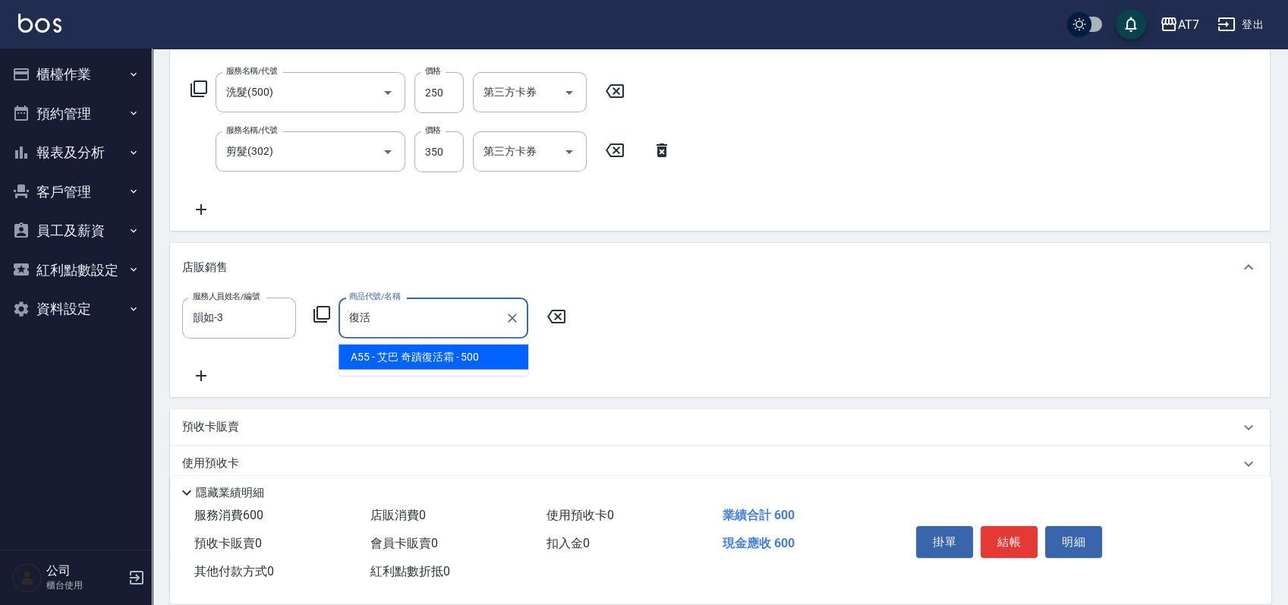
type input "艾巴 奇蹟復活霜"
type input "110"
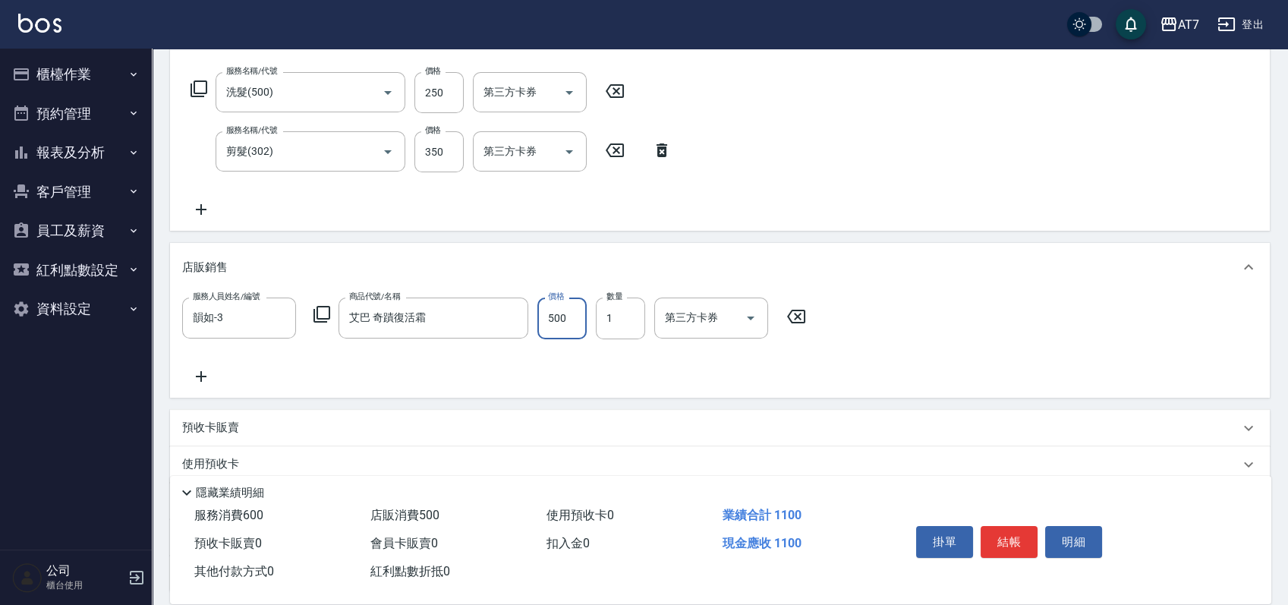
type input "4"
type input "60"
type input "450"
type input "100"
type input "450"
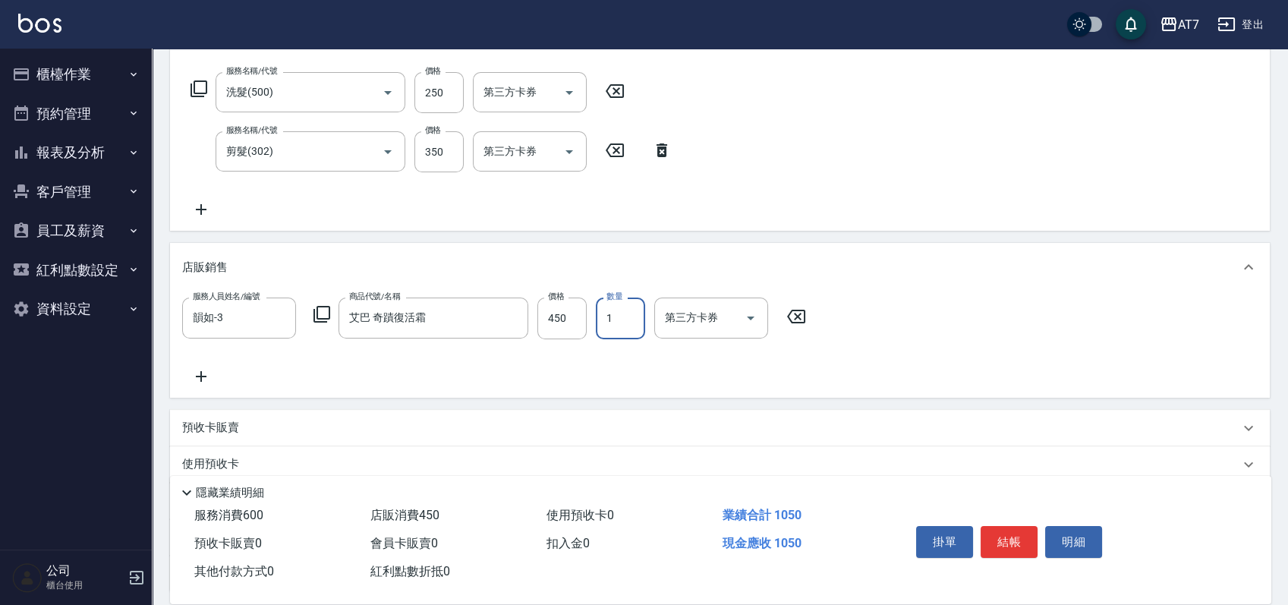
type input "2"
type input "150"
type input "0"
type input "60"
type input "11"
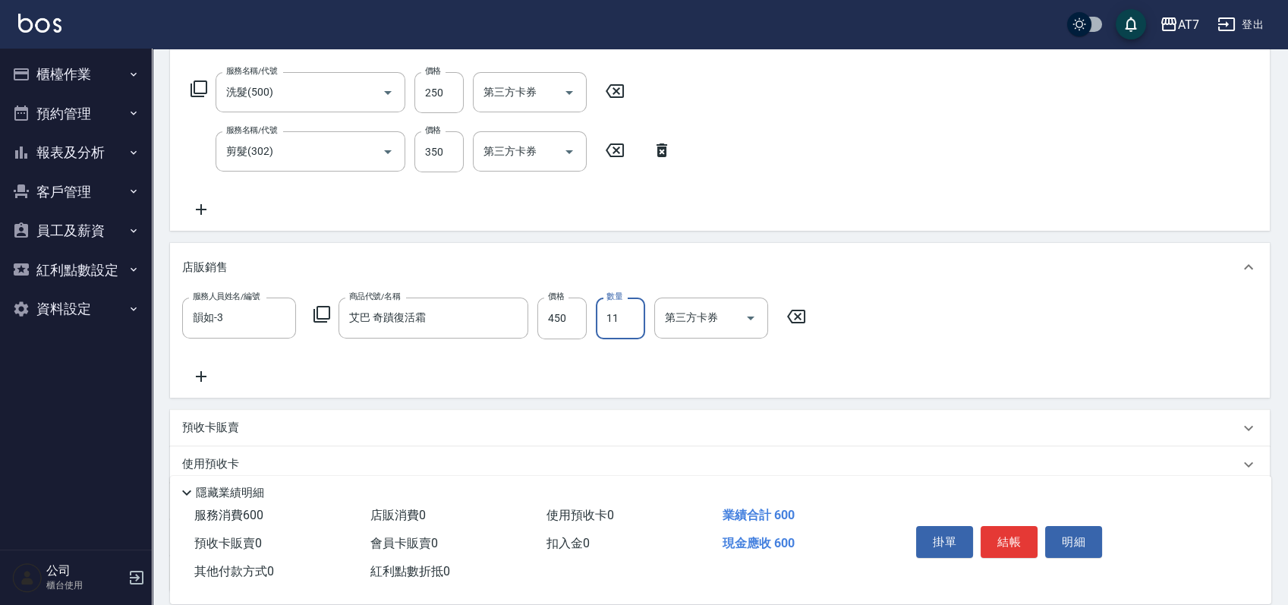
type input "550"
type input "1"
type input "100"
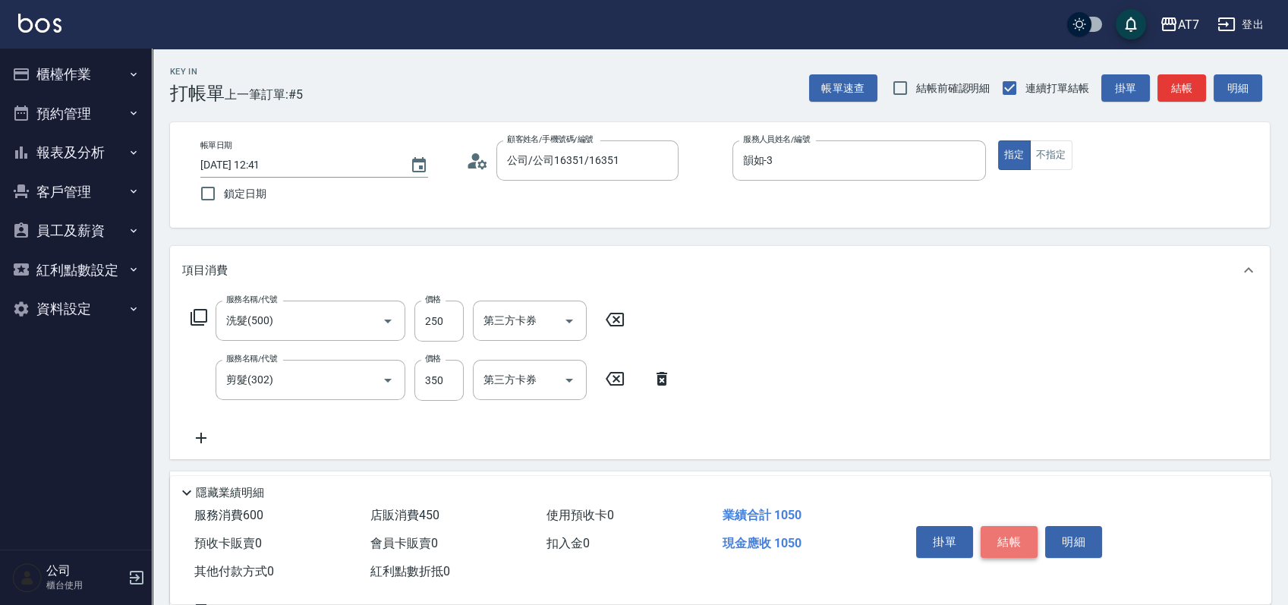
click at [1022, 534] on button "結帳" at bounding box center [1009, 542] width 57 height 32
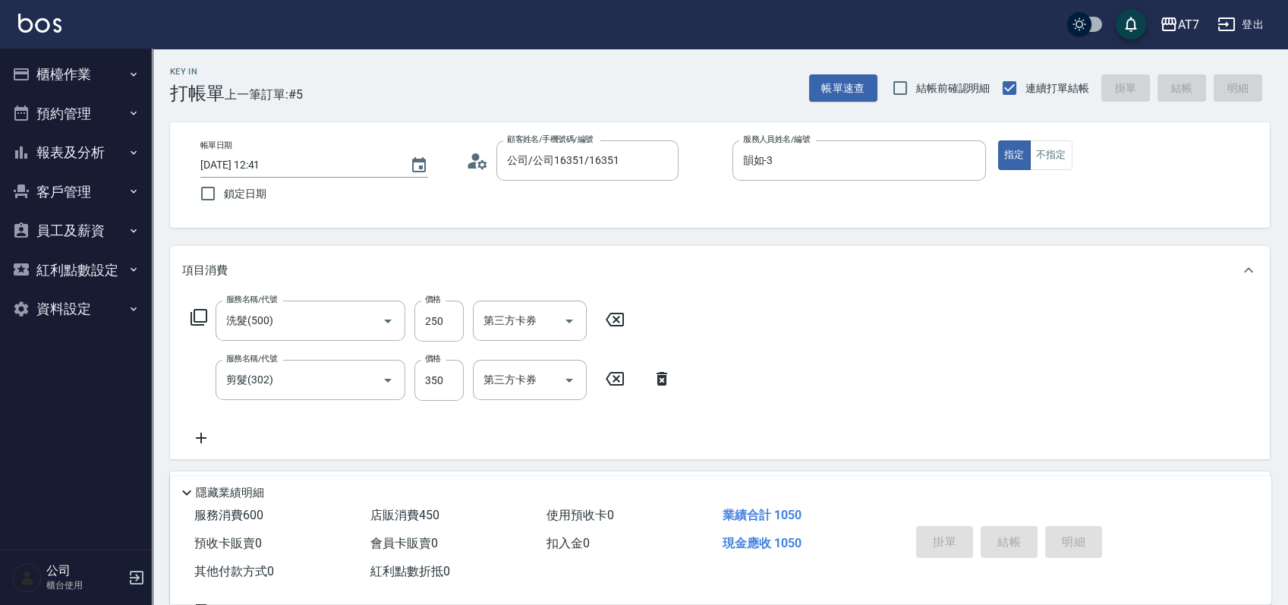
type input "[DATE] 13:25"
type input "0"
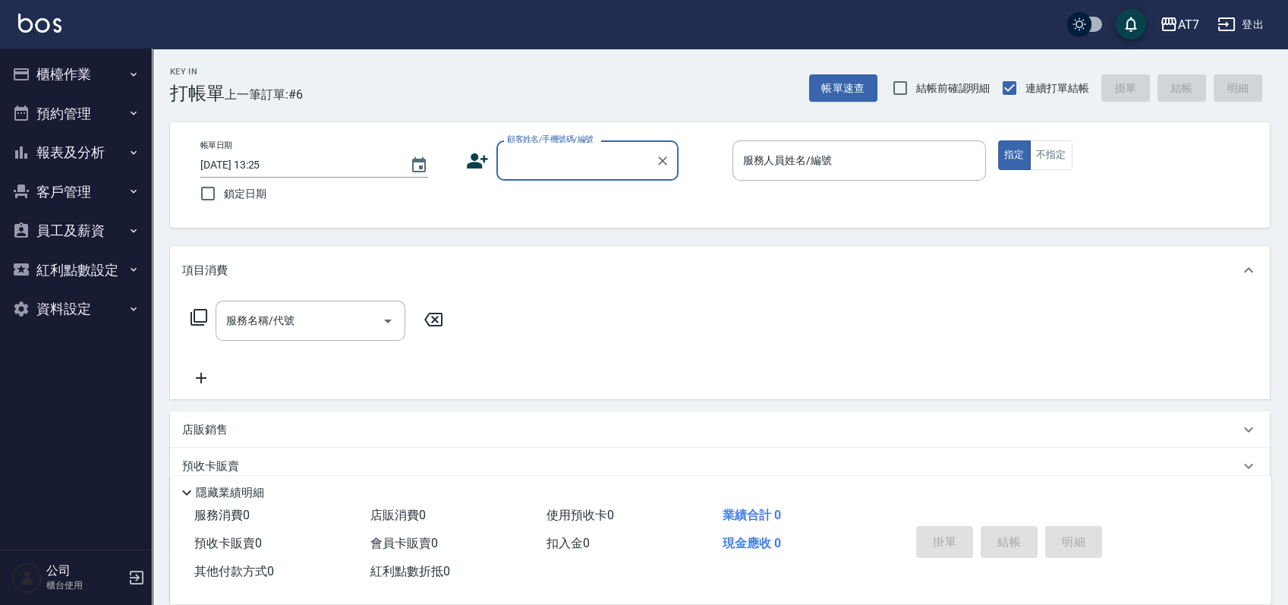
click at [587, 161] on input "顧客姓名/手機號碼/編號" at bounding box center [576, 160] width 146 height 27
type input "07038"
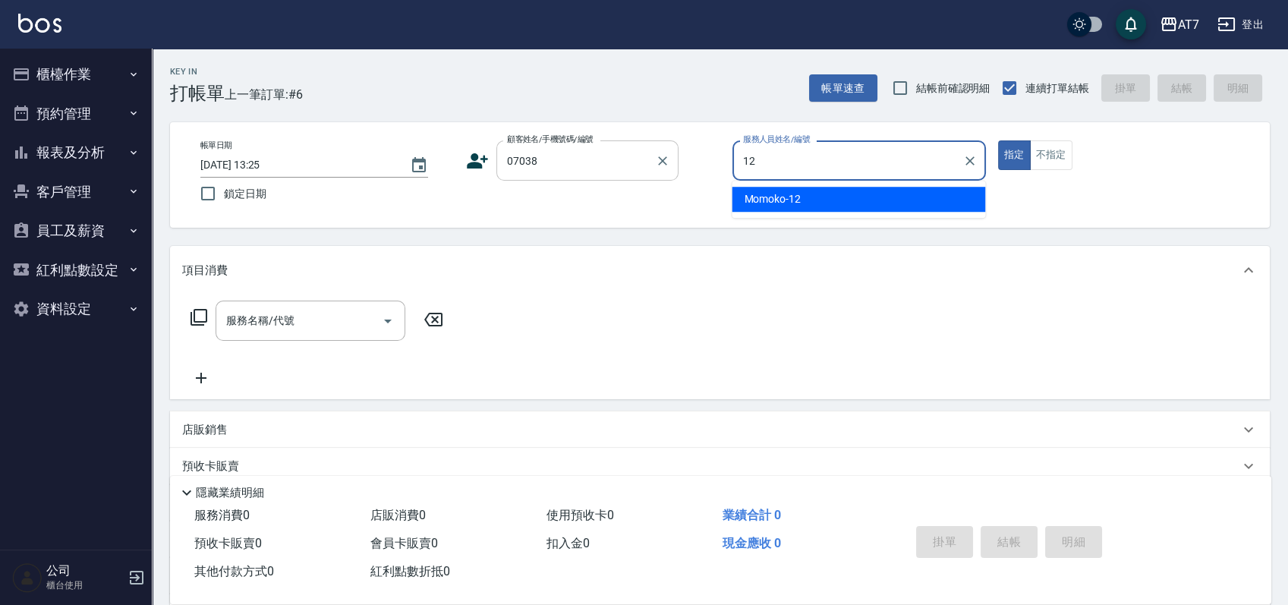
type input "Momoko-12"
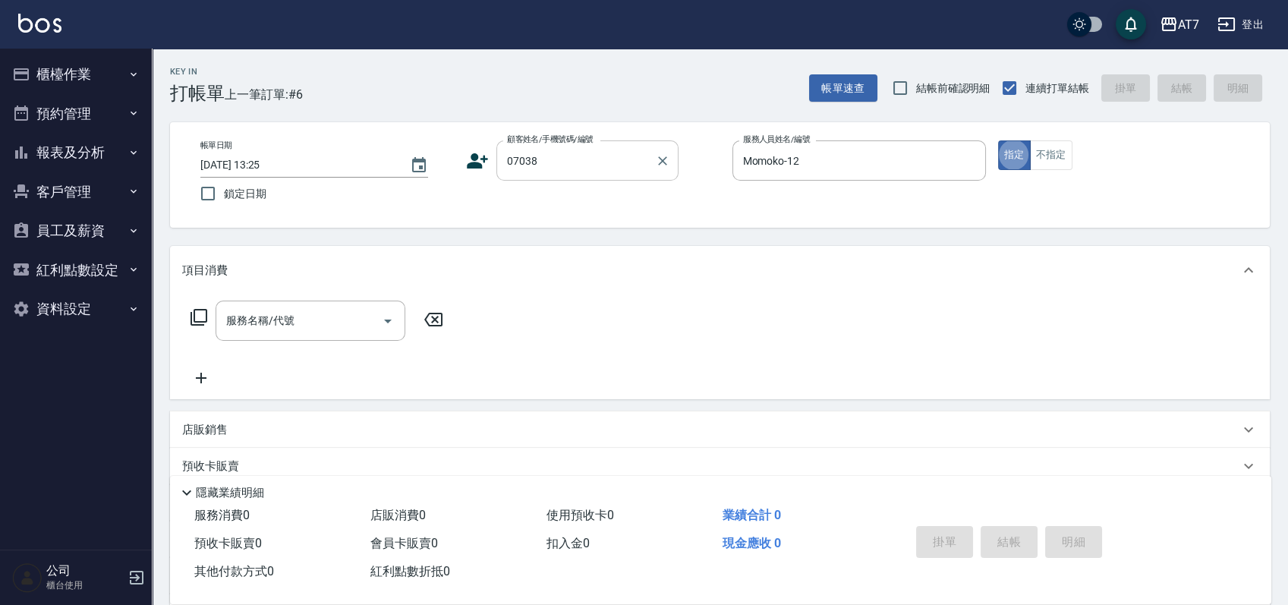
type input "公司/公司07038/07038"
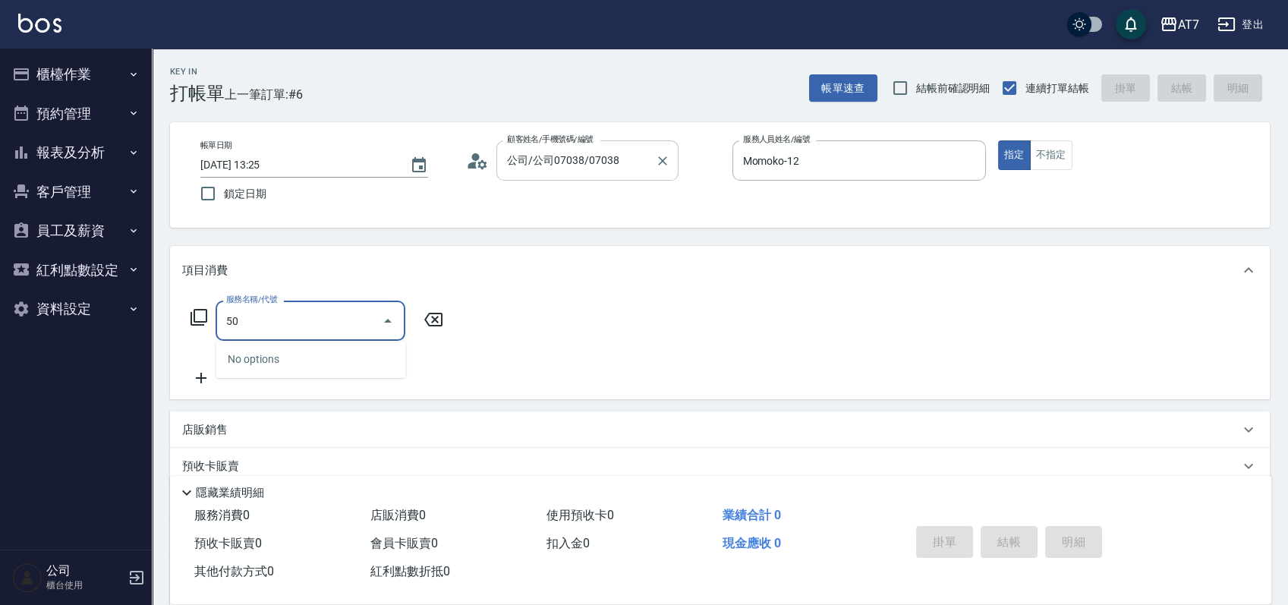
type input "501"
type input "30"
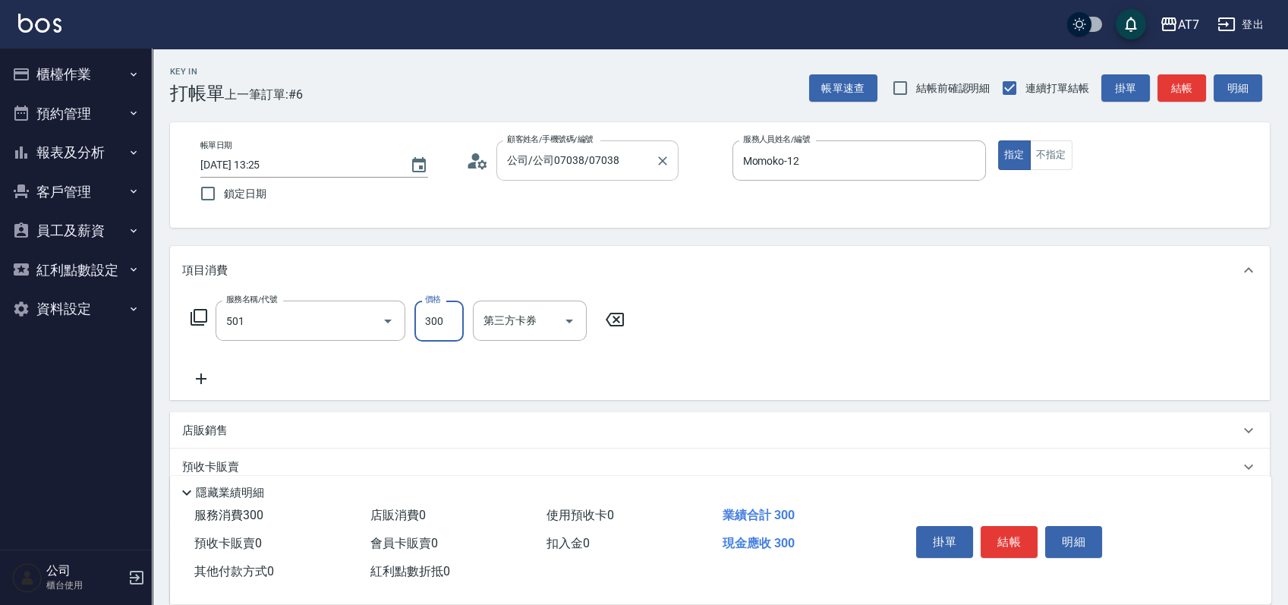
type input "洗髮(互助)(501)"
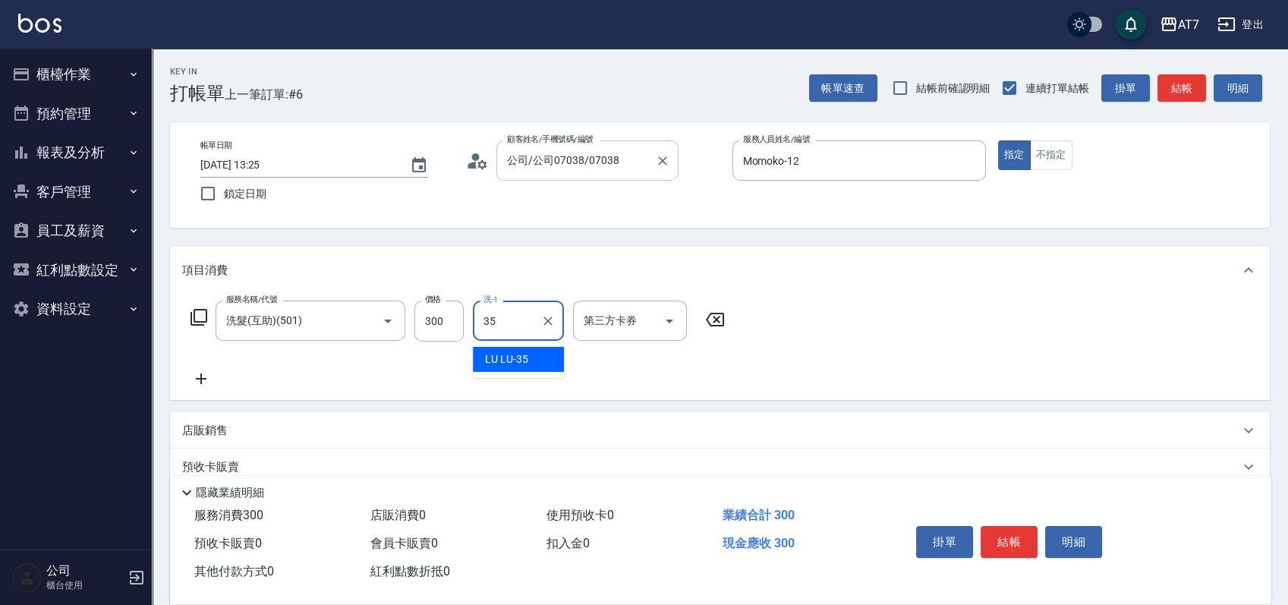
type input "LU LU-35"
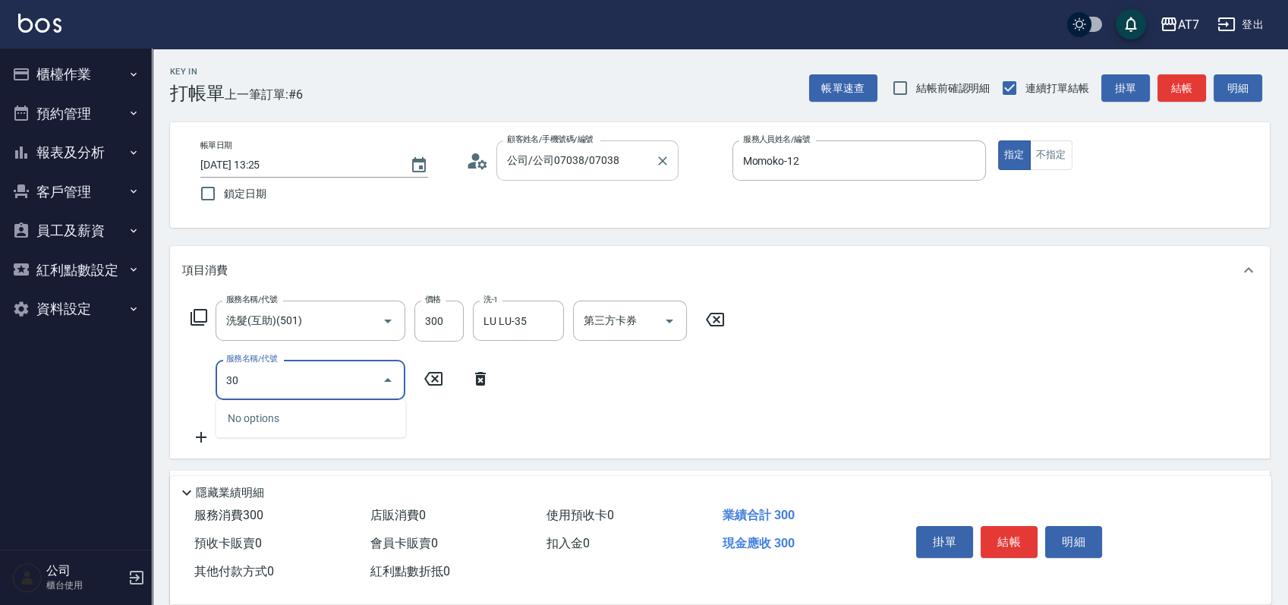
type input "304"
type input "70"
type input "A+級剪髮(304)"
click at [1019, 543] on button "結帳" at bounding box center [1009, 542] width 57 height 32
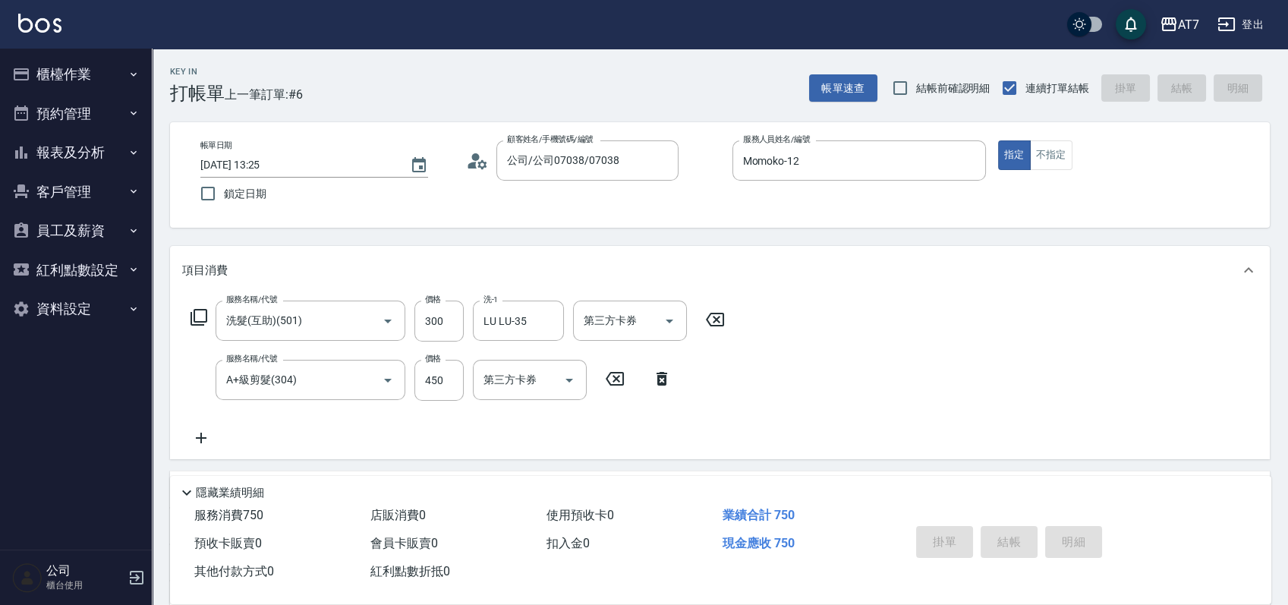
type input "0"
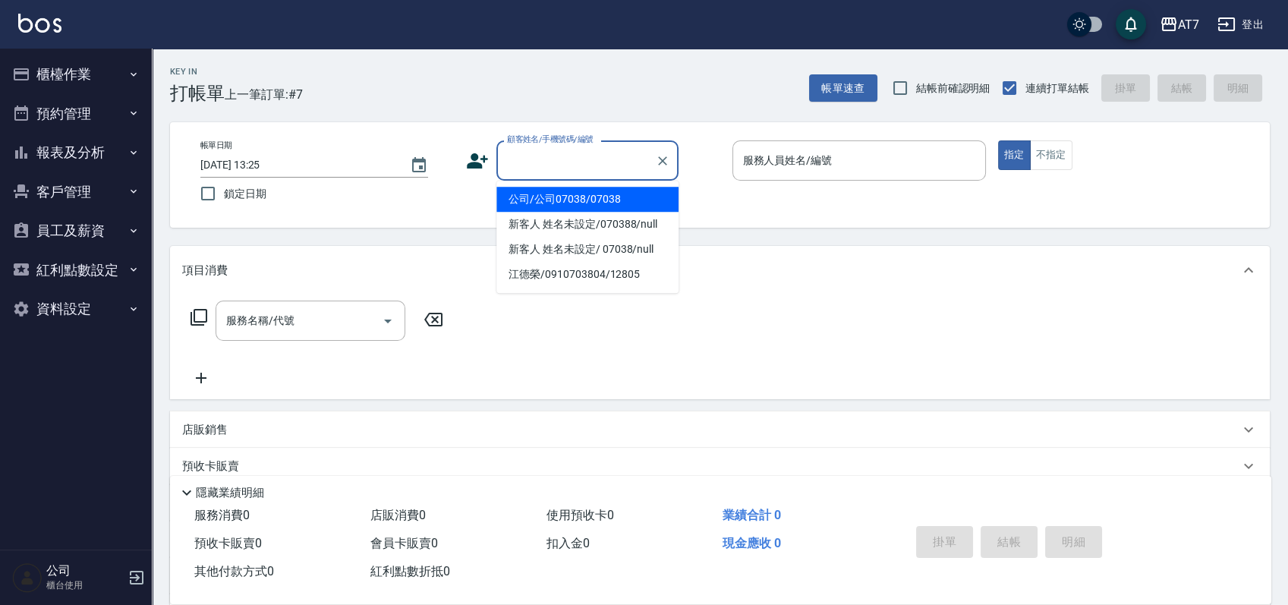
click at [589, 170] on input "顧客姓名/手機號碼/編號" at bounding box center [576, 160] width 146 height 27
type input "06120"
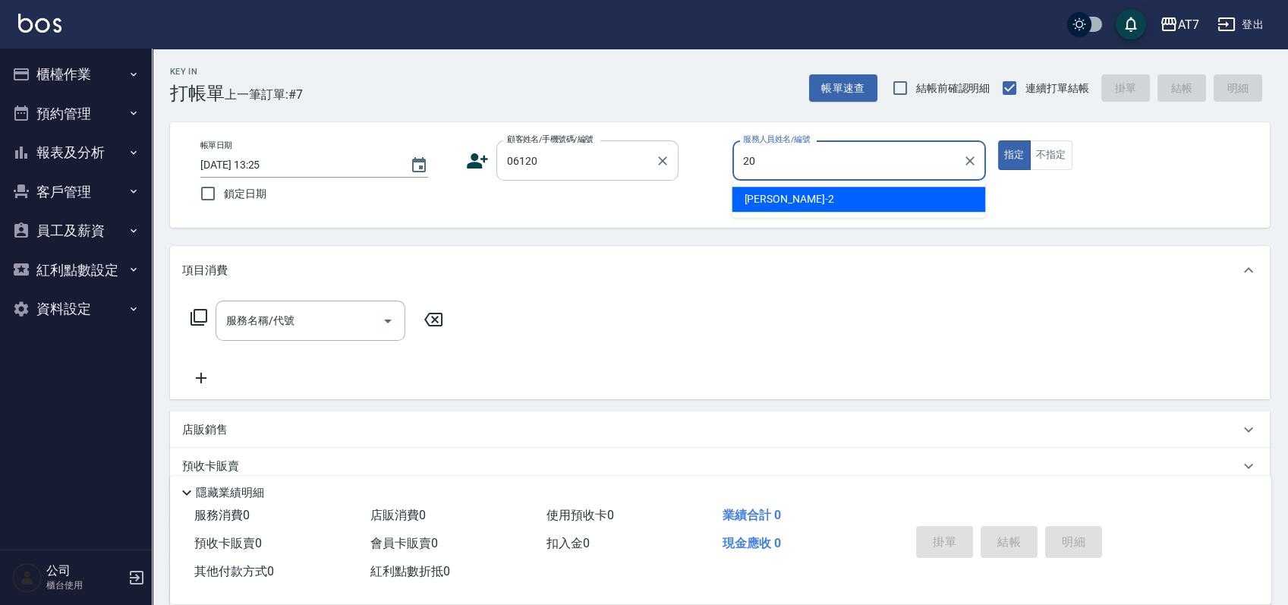
type input "妮可-20"
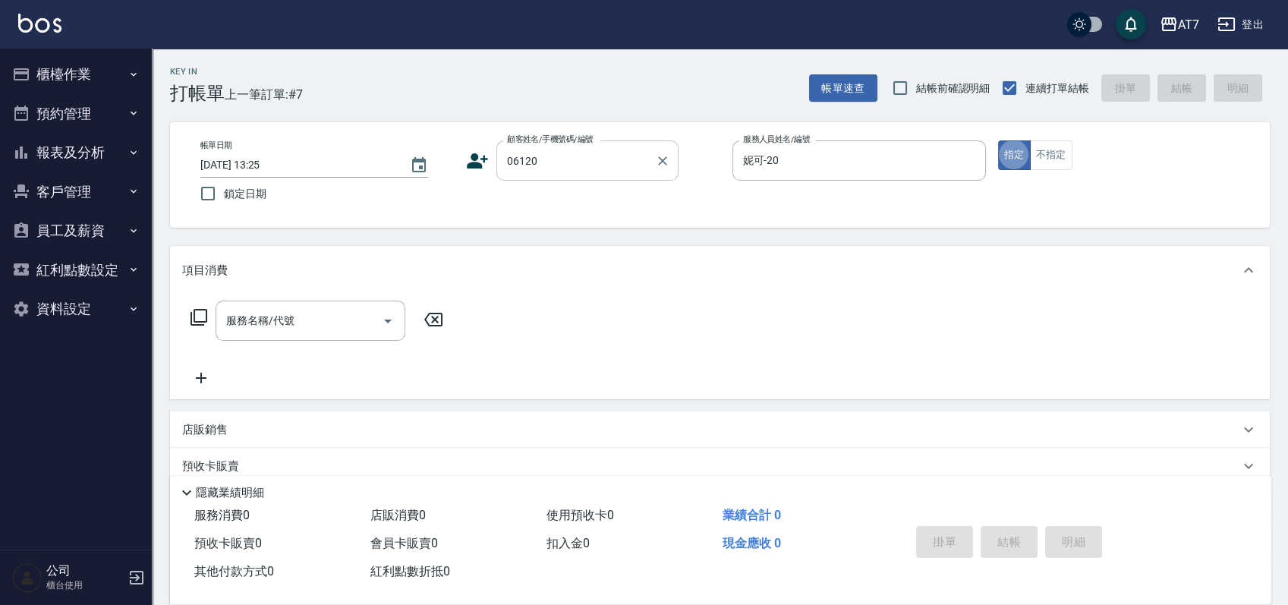
type button "true"
type input "公司單/06120-1/06120"
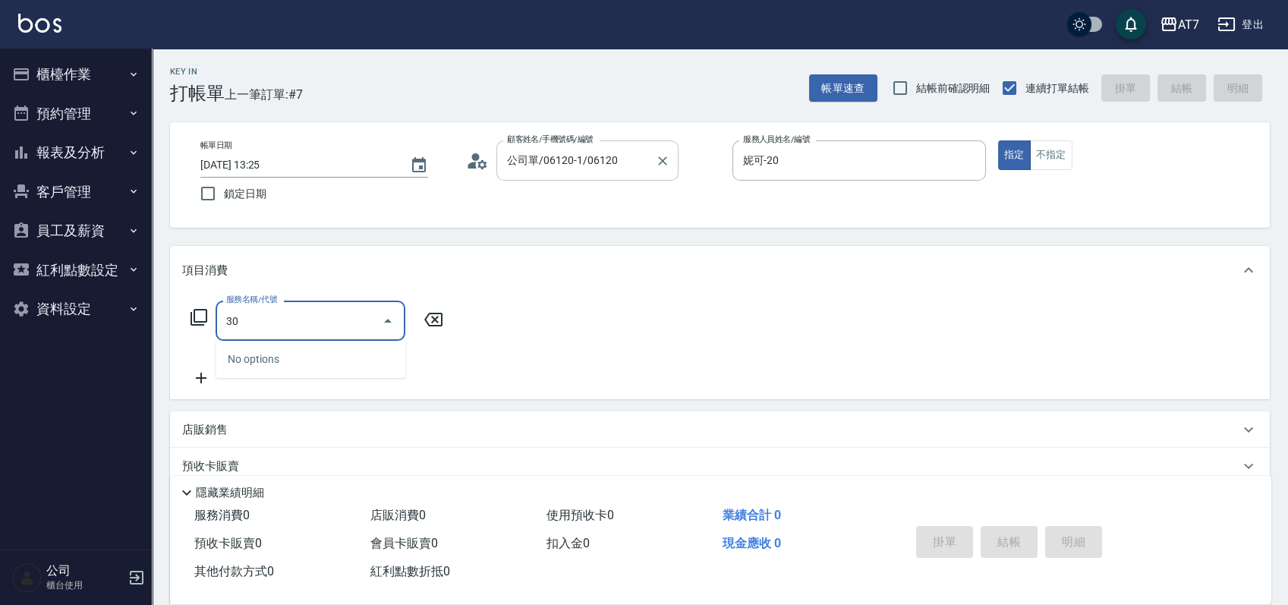
type input "301"
type input "30"
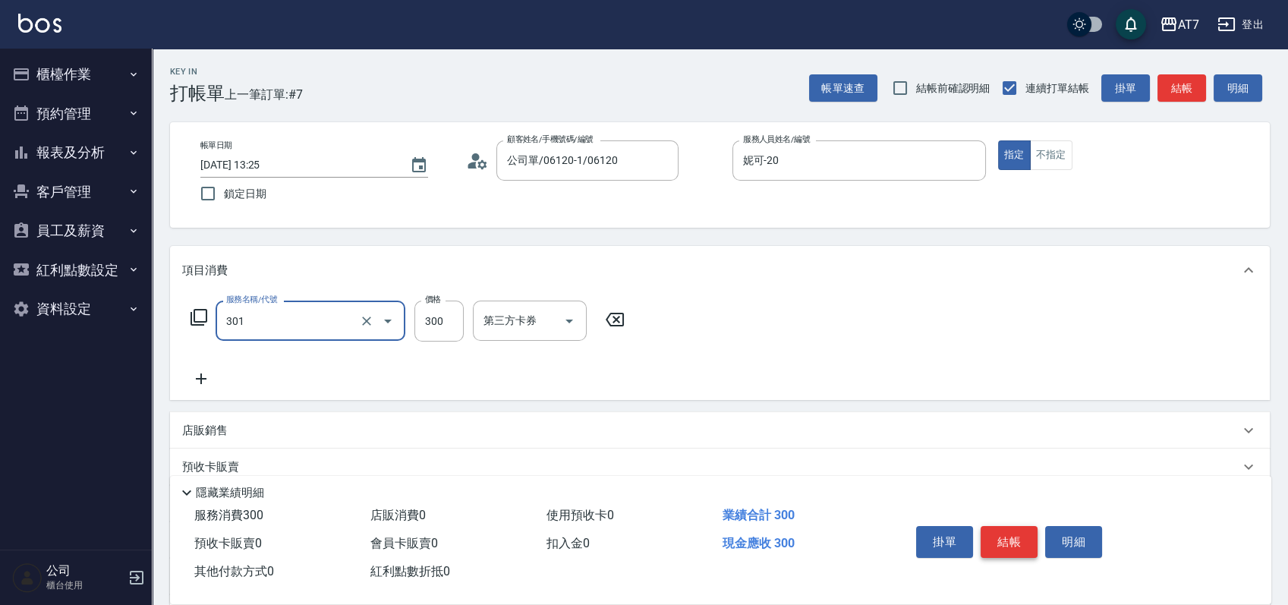
type input "學生剪髮(301)"
click at [1006, 539] on button "結帳" at bounding box center [1009, 542] width 57 height 32
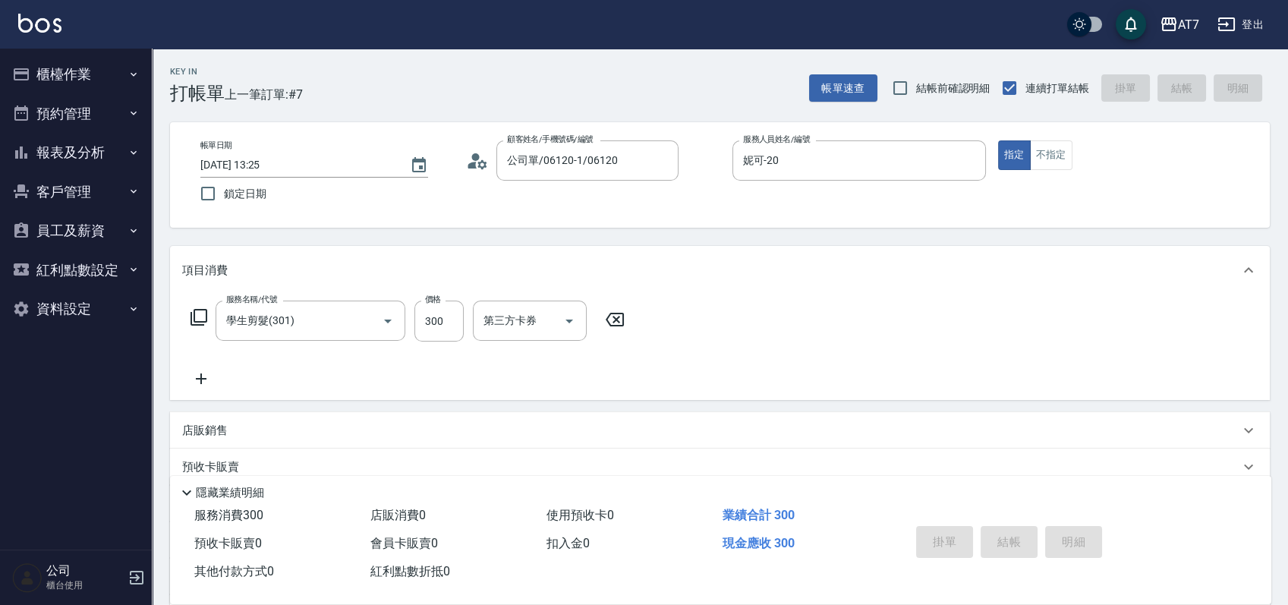
type input "2025/09/16 14:12"
type input "0"
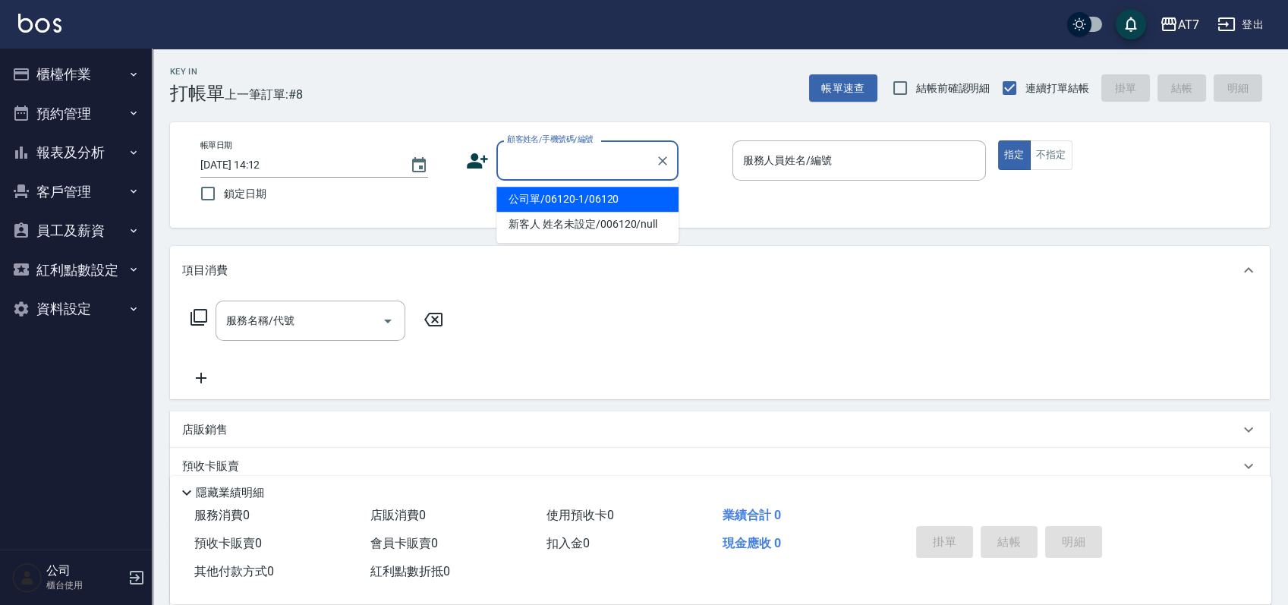
click at [568, 153] on input "顧客姓名/手機號碼/編號" at bounding box center [576, 160] width 146 height 27
type input "15500"
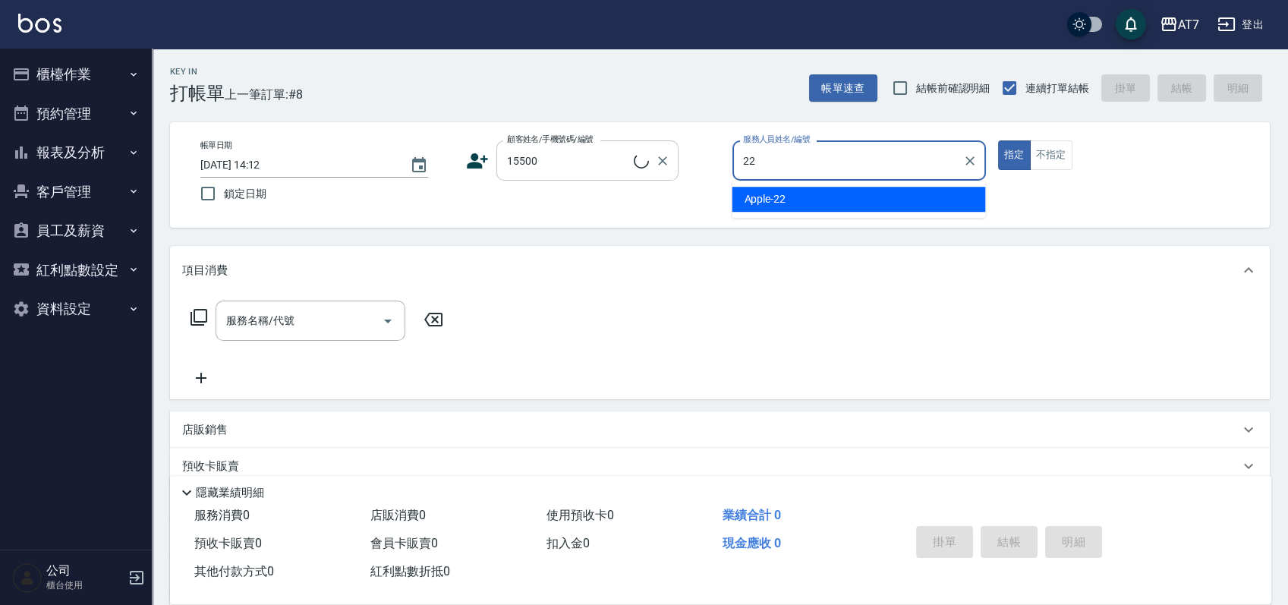
type input "22"
type input "公司/公司15500/15500"
type input "Apple-22"
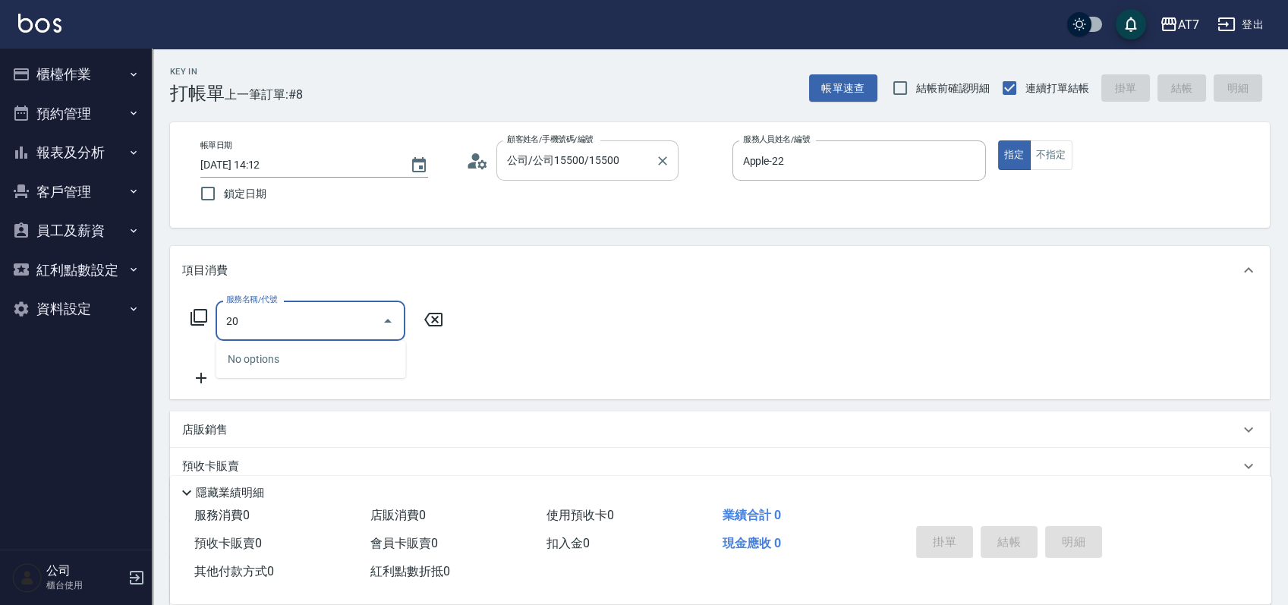
type input "200"
type input "150"
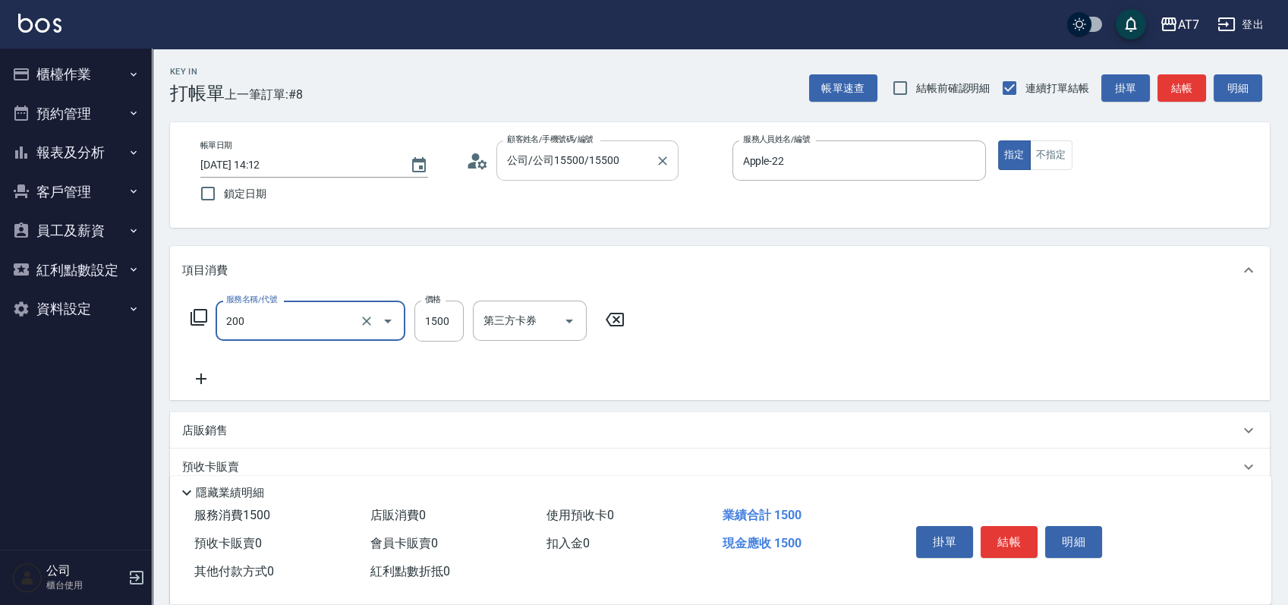
type input "燙髮(200)"
type input "2"
type input "0"
type input "298"
type input "290"
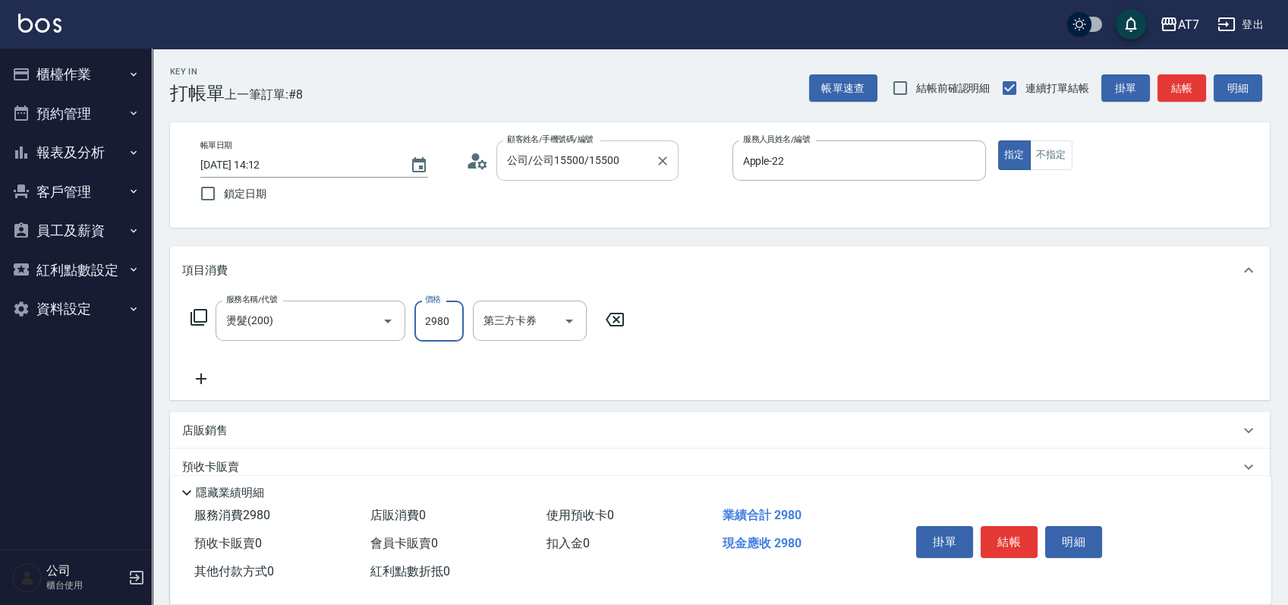
type input "2980"
click at [1001, 544] on button "結帳" at bounding box center [1009, 542] width 57 height 32
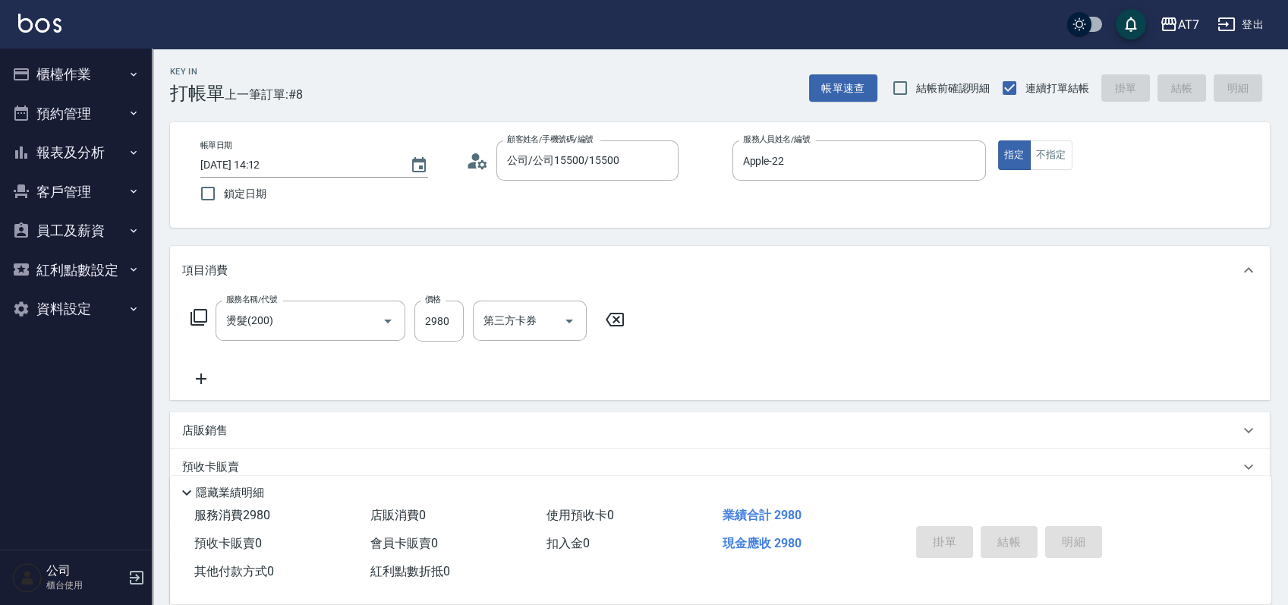
type input "2025/09/16 14:16"
type input "0"
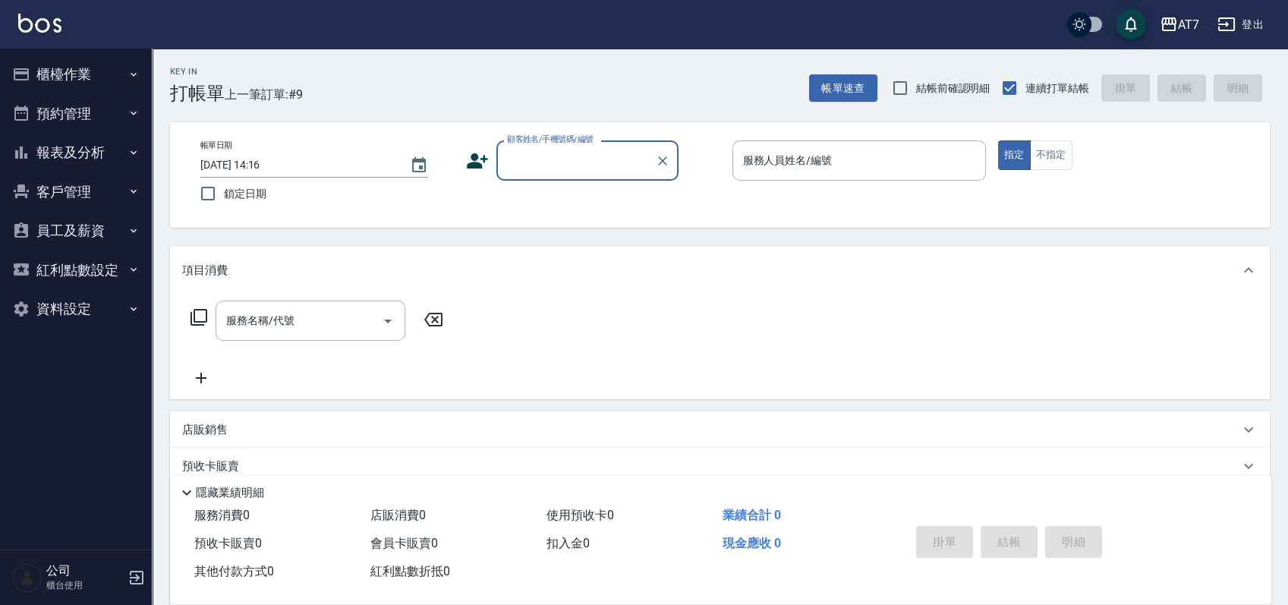
click at [618, 152] on input "顧客姓名/手機號碼/編號" at bounding box center [576, 160] width 146 height 27
type input "16351"
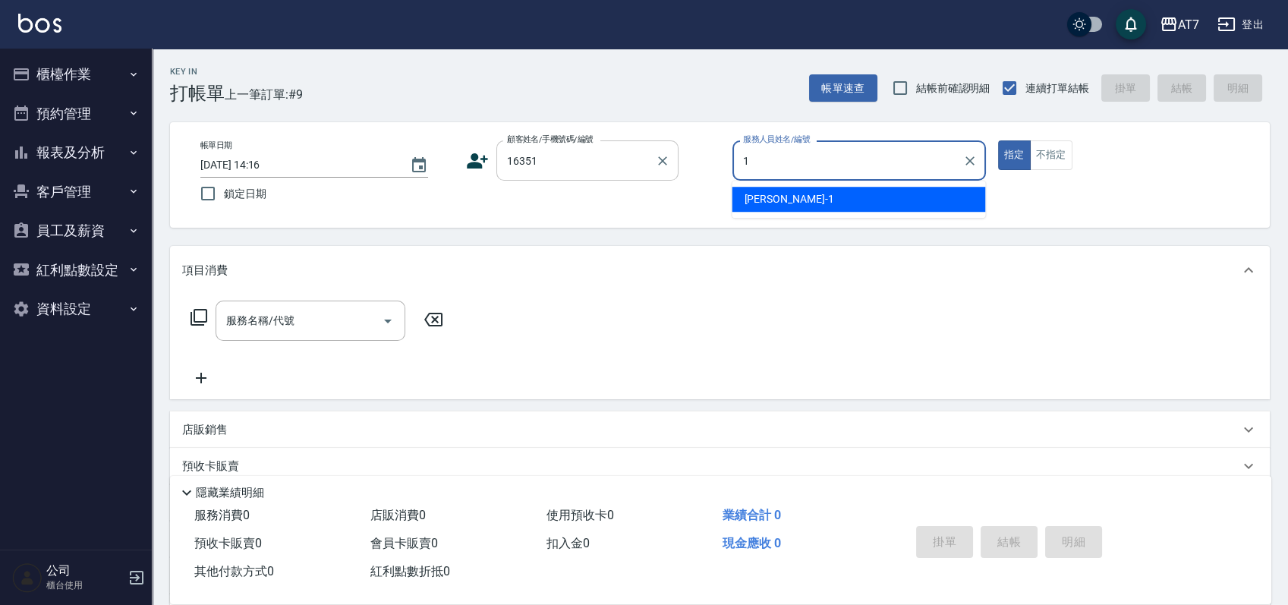
type input "[PERSON_NAME]-1"
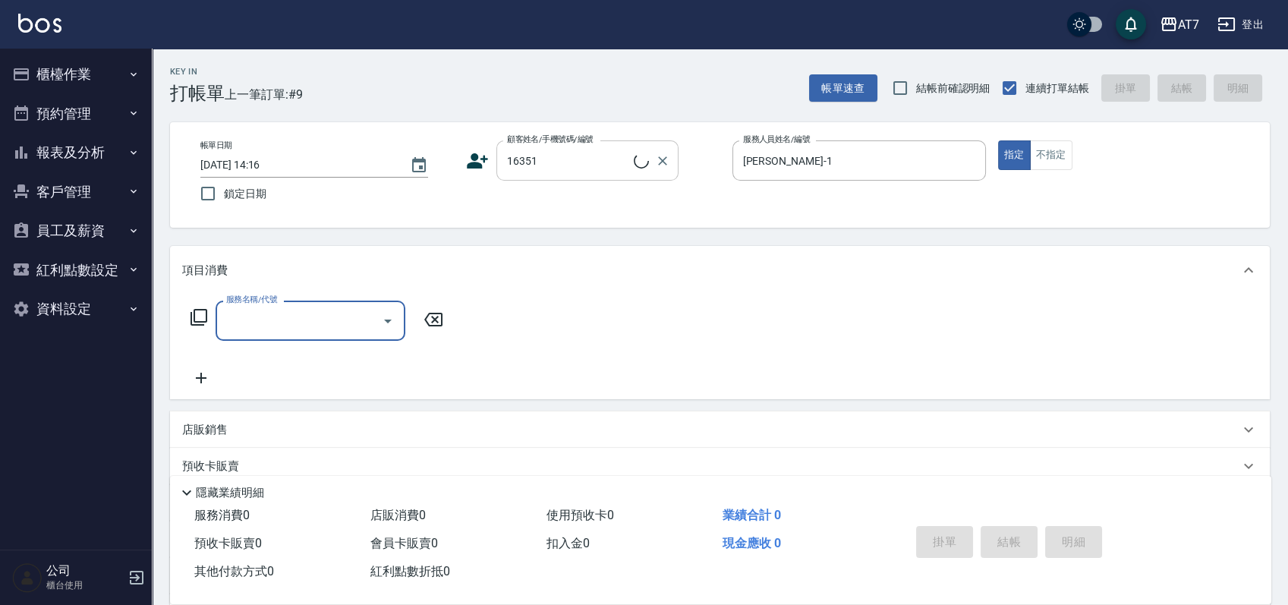
type input "公司/公司16351/16351"
type input "305"
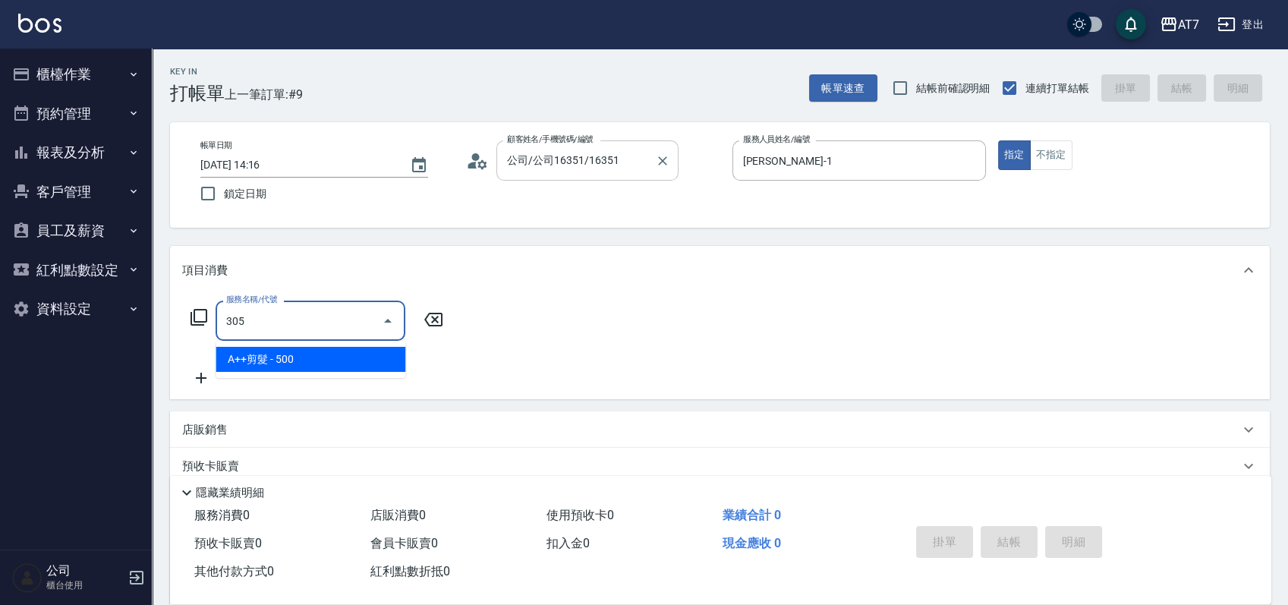
type input "50"
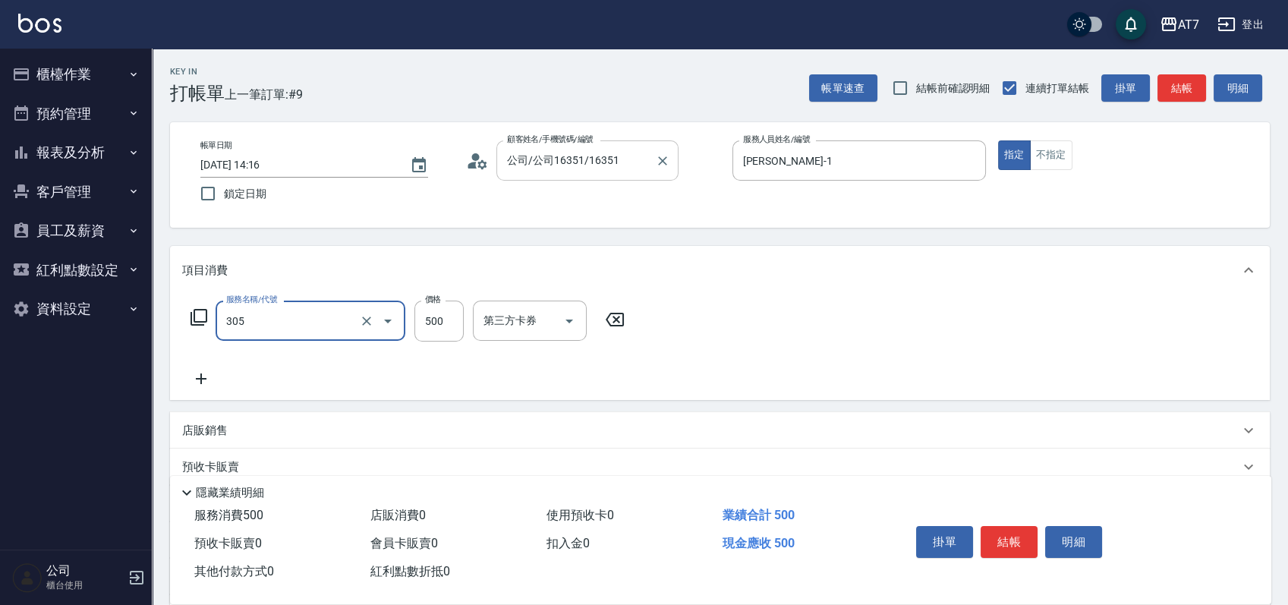
type input "A++剪髮(305)"
type input "0"
type input "600"
type input "60"
type input "600"
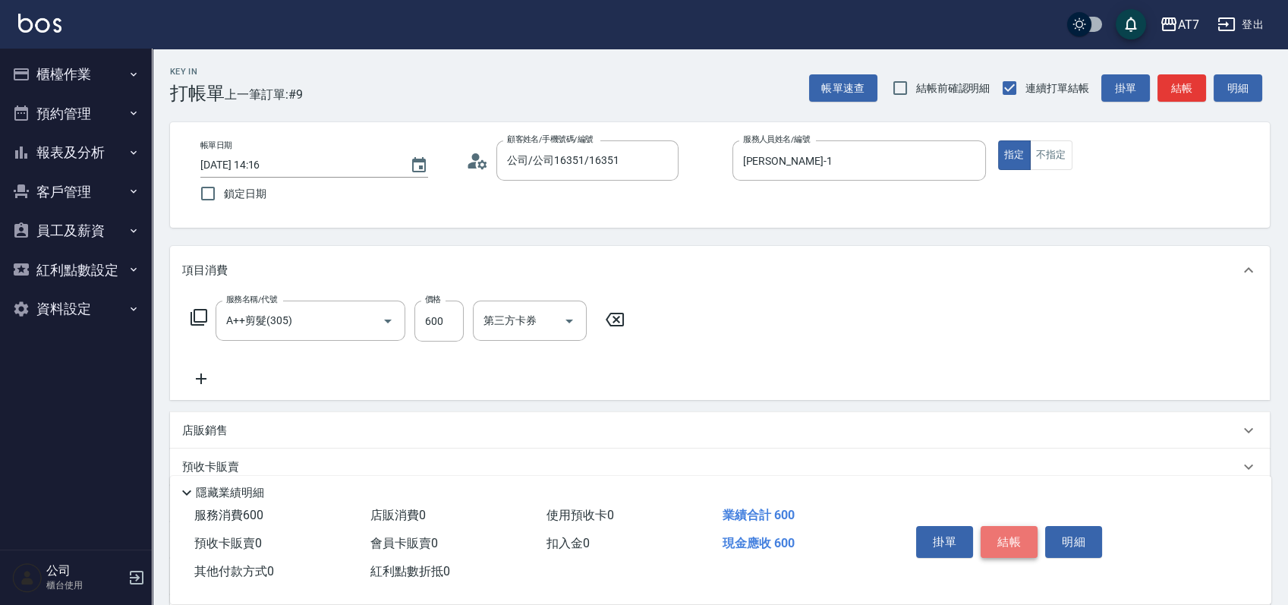
click at [999, 531] on button "結帳" at bounding box center [1009, 542] width 57 height 32
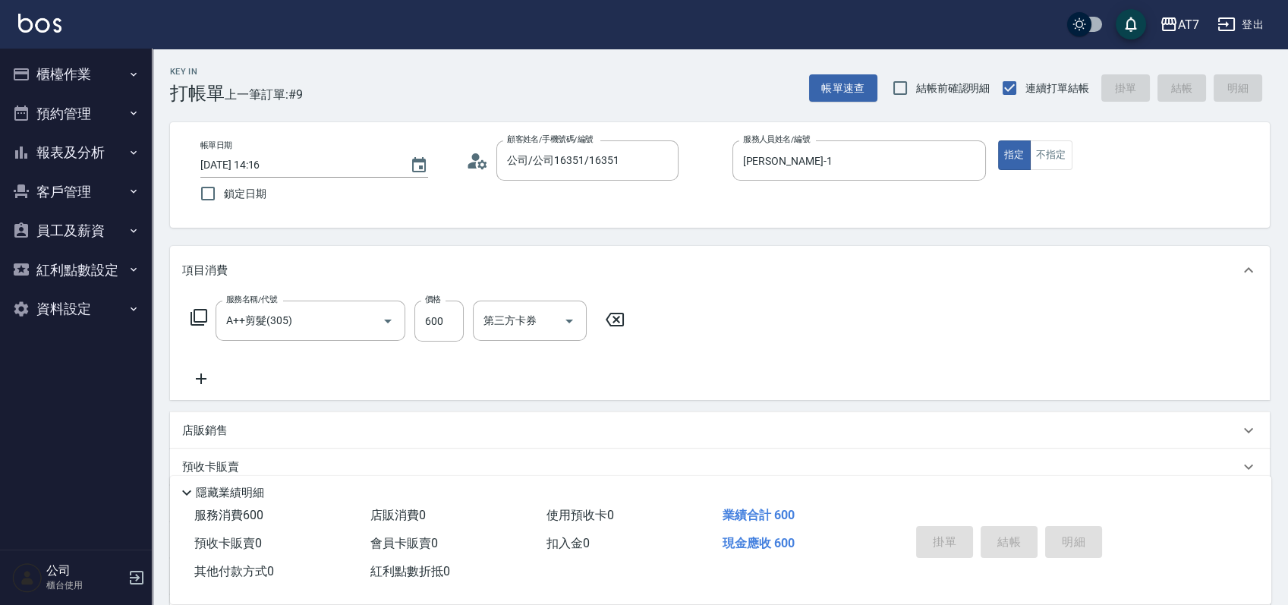
type input "2025/09/16 14:21"
type input "0"
